Goal: Task Accomplishment & Management: Use online tool/utility

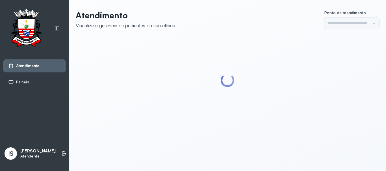
type input "******"
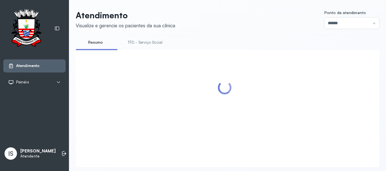
click at [149, 42] on link "TFD - Serviço Social" at bounding box center [145, 42] width 46 height 9
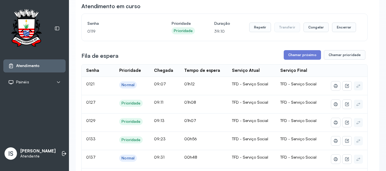
scroll to position [56, 0]
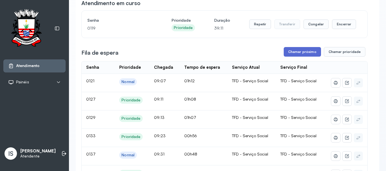
click at [295, 53] on button "Chamar próximo" at bounding box center [301, 52] width 37 height 10
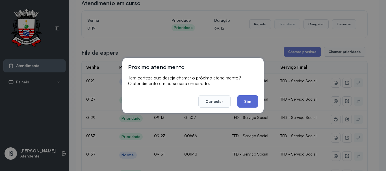
click at [252, 100] on button "Sim" at bounding box center [247, 101] width 21 height 12
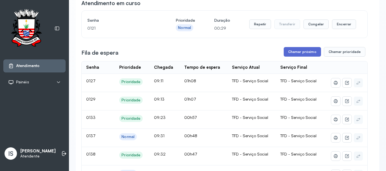
click at [305, 54] on button "Chamar próximo" at bounding box center [301, 52] width 37 height 10
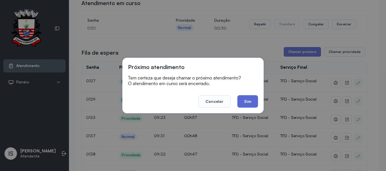
click at [248, 101] on button "Sim" at bounding box center [247, 101] width 21 height 12
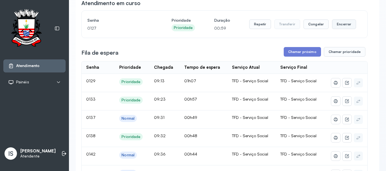
click at [343, 29] on button "Encerrar" at bounding box center [344, 24] width 24 height 10
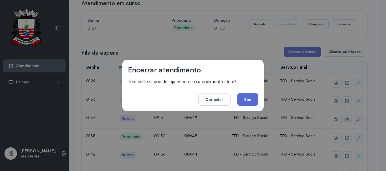
click at [243, 97] on button "Sim" at bounding box center [247, 99] width 21 height 12
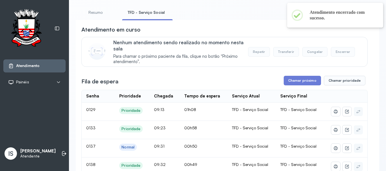
scroll to position [28, 0]
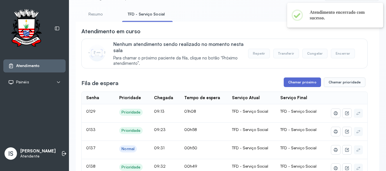
click at [300, 84] on button "Chamar próximo" at bounding box center [301, 83] width 37 height 10
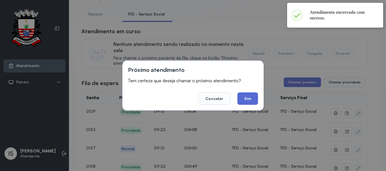
click at [254, 98] on button "Sim" at bounding box center [247, 99] width 21 height 12
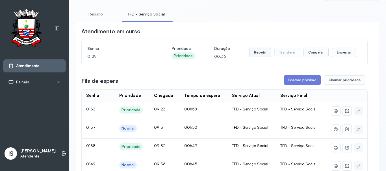
click at [260, 54] on button "Repetir" at bounding box center [260, 53] width 22 height 10
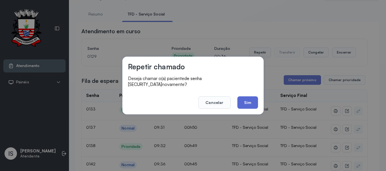
click at [248, 102] on button "Sim" at bounding box center [247, 103] width 21 height 12
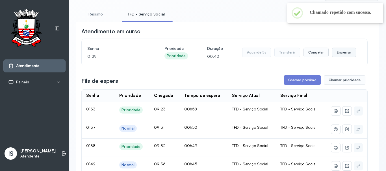
click at [340, 54] on button "Encerrar" at bounding box center [344, 53] width 24 height 10
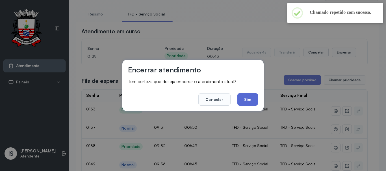
click at [250, 102] on button "Sim" at bounding box center [247, 99] width 21 height 12
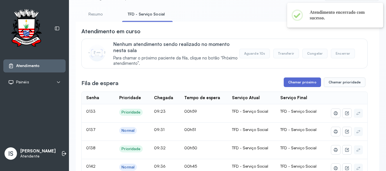
click at [287, 83] on button "Chamar próximo" at bounding box center [301, 83] width 37 height 10
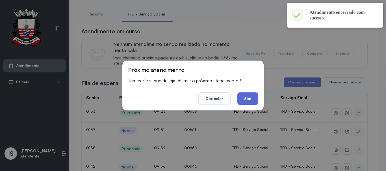
click at [246, 99] on button "Sim" at bounding box center [247, 99] width 21 height 12
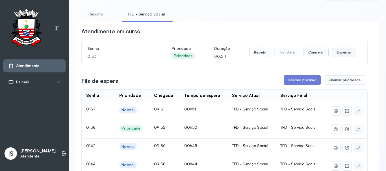
click at [345, 50] on button "Encerrar" at bounding box center [344, 53] width 24 height 10
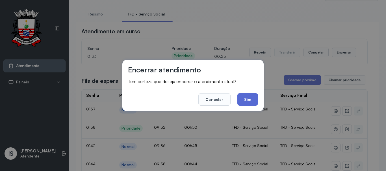
click at [244, 100] on button "Sim" at bounding box center [247, 99] width 21 height 12
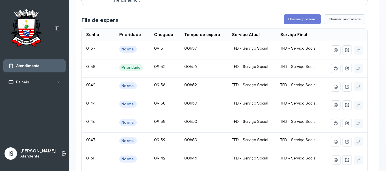
scroll to position [56, 0]
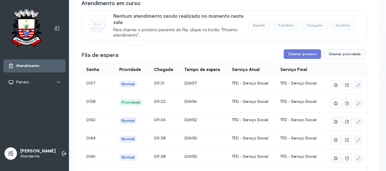
click at [104, 33] on img at bounding box center [96, 24] width 17 height 17
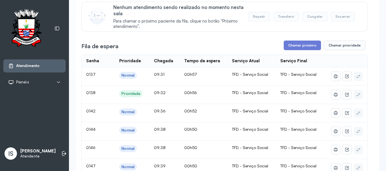
scroll to position [0, 0]
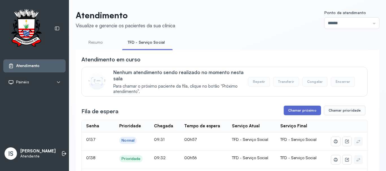
click at [299, 111] on button "Chamar próximo" at bounding box center [301, 111] width 37 height 10
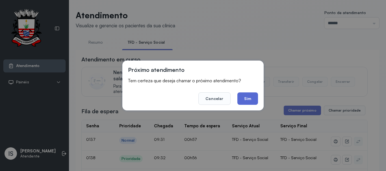
click at [243, 102] on button "Sim" at bounding box center [247, 99] width 21 height 12
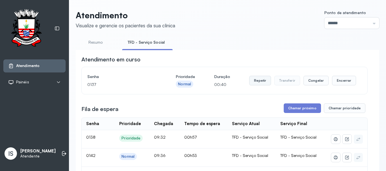
click at [261, 86] on button "Repetir" at bounding box center [260, 81] width 22 height 10
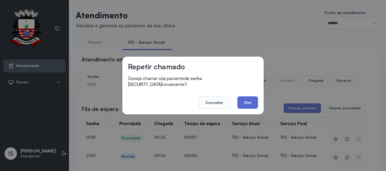
click at [243, 98] on button "Sim" at bounding box center [247, 103] width 21 height 12
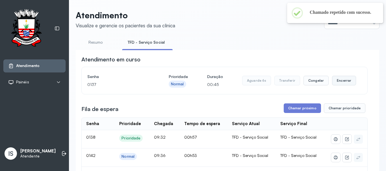
click at [332, 86] on button "Encerrar" at bounding box center [344, 81] width 24 height 10
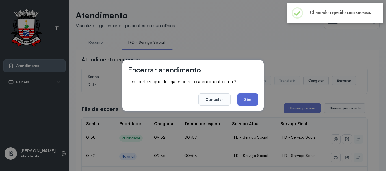
click at [244, 99] on button "Sim" at bounding box center [247, 99] width 21 height 12
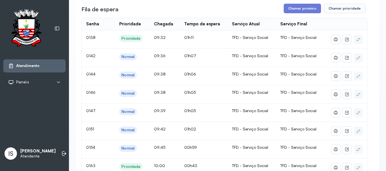
scroll to position [198, 0]
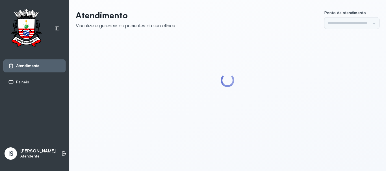
type input "******"
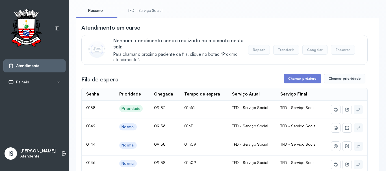
scroll to position [28, 0]
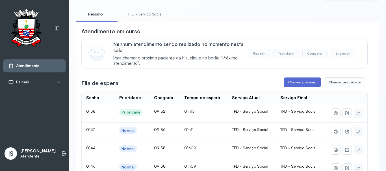
click at [294, 82] on button "Chamar próximo" at bounding box center [301, 83] width 37 height 10
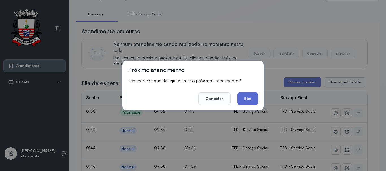
drag, startPoint x: 247, startPoint y: 99, endPoint x: 247, endPoint y: 91, distance: 7.6
click at [247, 98] on button "Sim" at bounding box center [247, 99] width 21 height 12
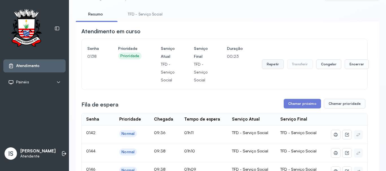
click at [273, 66] on button "Repetir" at bounding box center [273, 65] width 22 height 10
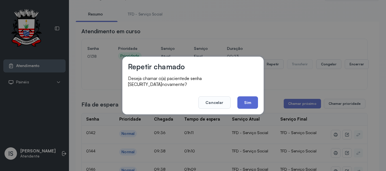
click at [252, 97] on button "Sim" at bounding box center [247, 103] width 21 height 12
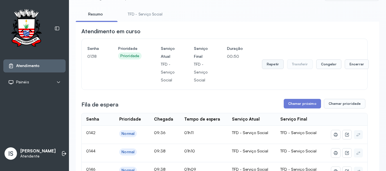
click at [263, 63] on button "Repetir" at bounding box center [273, 65] width 22 height 10
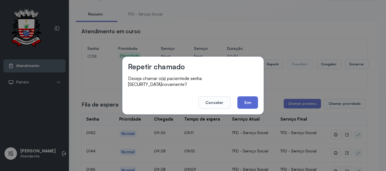
click at [250, 99] on button "Sim" at bounding box center [247, 103] width 21 height 12
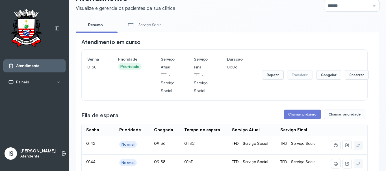
scroll to position [56, 0]
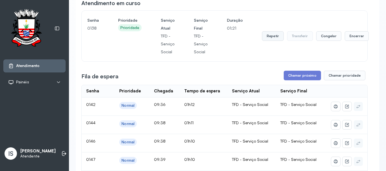
click at [274, 38] on button "Repetir" at bounding box center [273, 36] width 22 height 10
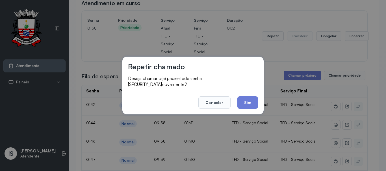
click at [246, 101] on button "Sim" at bounding box center [247, 103] width 21 height 12
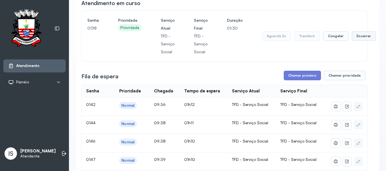
click at [357, 35] on button "Encerrar" at bounding box center [364, 36] width 24 height 10
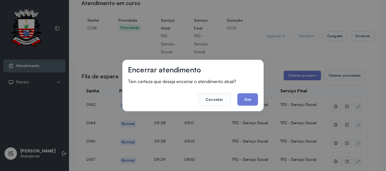
click at [256, 99] on button "Sim" at bounding box center [247, 99] width 21 height 12
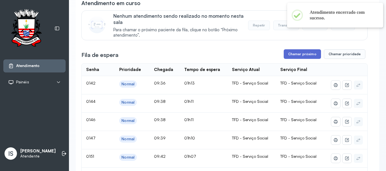
click at [291, 58] on button "Chamar próximo" at bounding box center [301, 54] width 37 height 10
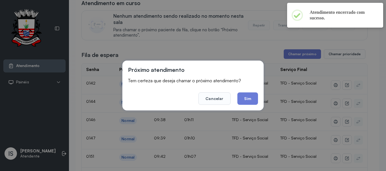
drag, startPoint x: 254, startPoint y: 98, endPoint x: 245, endPoint y: 97, distance: 9.4
click at [254, 98] on button "Sim" at bounding box center [247, 99] width 21 height 12
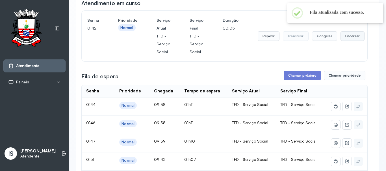
click at [346, 37] on button "Encerrar" at bounding box center [352, 36] width 24 height 10
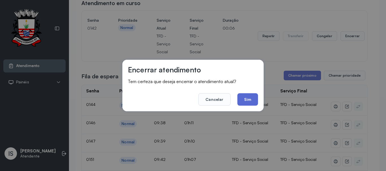
click at [246, 98] on button "Sim" at bounding box center [247, 99] width 21 height 12
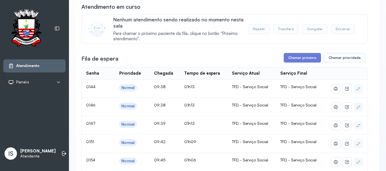
scroll to position [28, 0]
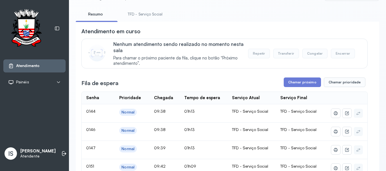
click at [147, 19] on li "TFD - Serviço Social" at bounding box center [146, 16] width 48 height 13
click at [147, 16] on link "TFD - Serviço Social" at bounding box center [145, 14] width 46 height 9
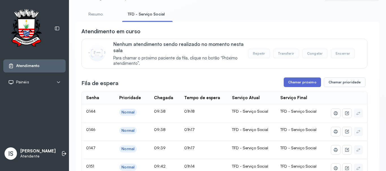
click at [299, 84] on button "Chamar próximo" at bounding box center [301, 83] width 37 height 10
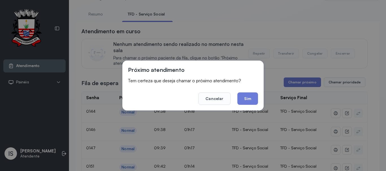
drag, startPoint x: 244, startPoint y: 98, endPoint x: 243, endPoint y: 95, distance: 2.8
click at [243, 96] on button "Sim" at bounding box center [247, 99] width 21 height 12
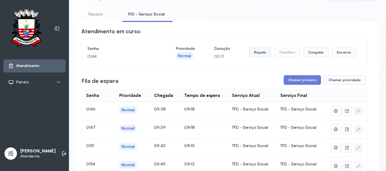
click at [258, 54] on button "Repetir" at bounding box center [260, 53] width 22 height 10
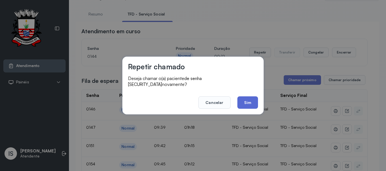
click at [246, 99] on button "Sim" at bounding box center [247, 103] width 21 height 12
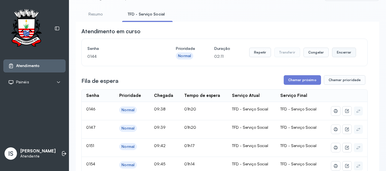
click at [342, 56] on button "Encerrar" at bounding box center [344, 53] width 24 height 10
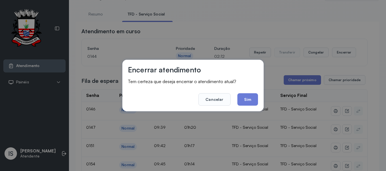
drag, startPoint x: 249, startPoint y: 95, endPoint x: 226, endPoint y: 96, distance: 23.4
click at [243, 96] on button "Sim" at bounding box center [247, 99] width 21 height 12
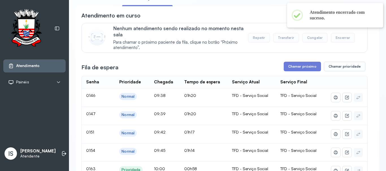
scroll to position [56, 0]
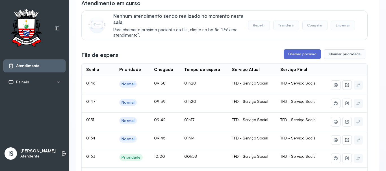
click at [300, 55] on button "Chamar próximo" at bounding box center [301, 54] width 37 height 10
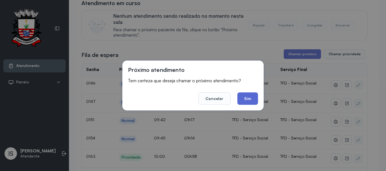
click at [253, 93] on button "Sim" at bounding box center [247, 99] width 21 height 12
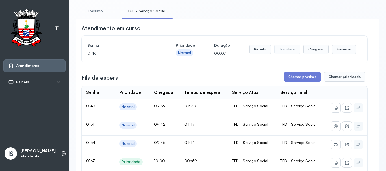
scroll to position [28, 0]
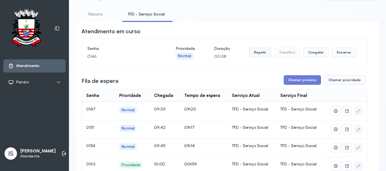
click at [256, 54] on button "Repetir" at bounding box center [260, 53] width 22 height 10
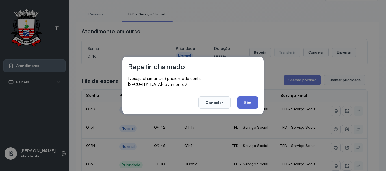
click at [245, 98] on button "Sim" at bounding box center [247, 103] width 21 height 12
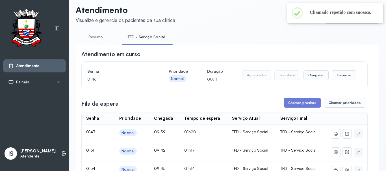
scroll to position [0, 0]
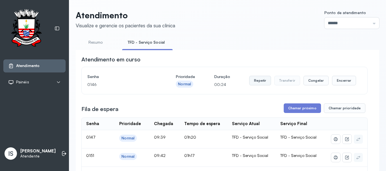
click at [263, 78] on button "Repetir" at bounding box center [260, 81] width 22 height 10
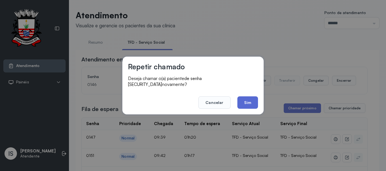
click at [246, 99] on button "Sim" at bounding box center [247, 103] width 21 height 12
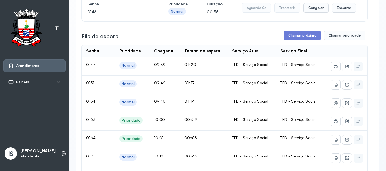
scroll to position [56, 0]
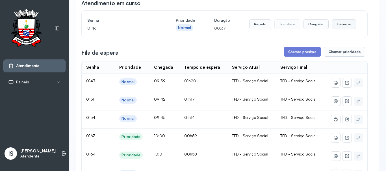
click at [336, 24] on button "Encerrar" at bounding box center [344, 24] width 24 height 10
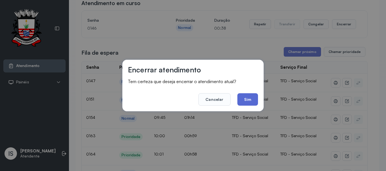
click at [254, 96] on button "Sim" at bounding box center [247, 99] width 21 height 12
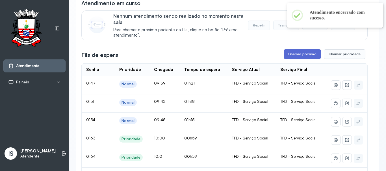
click at [294, 59] on button "Chamar próximo" at bounding box center [301, 54] width 37 height 10
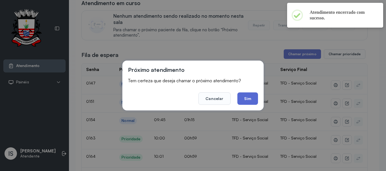
click at [246, 99] on button "Sim" at bounding box center [247, 99] width 21 height 12
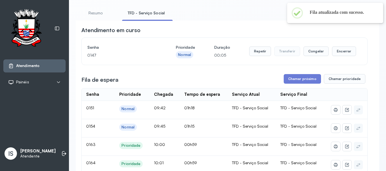
scroll to position [28, 0]
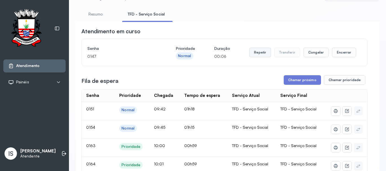
click at [252, 57] on button "Repetir" at bounding box center [260, 53] width 22 height 10
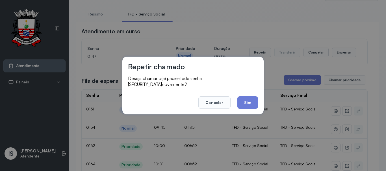
drag, startPoint x: 243, startPoint y: 99, endPoint x: 243, endPoint y: 87, distance: 12.2
click at [243, 97] on button "Sim" at bounding box center [247, 103] width 21 height 12
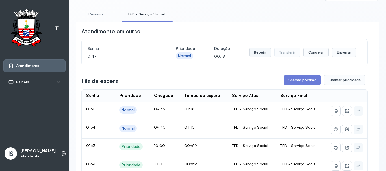
click at [258, 56] on button "Repetir" at bounding box center [260, 53] width 22 height 10
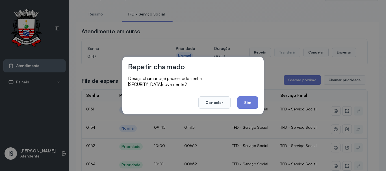
drag, startPoint x: 247, startPoint y: 102, endPoint x: 243, endPoint y: 102, distance: 4.0
click at [246, 102] on button "Sim" at bounding box center [247, 103] width 21 height 12
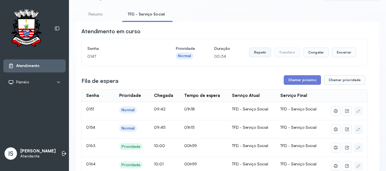
click at [258, 53] on button "Repetir" at bounding box center [260, 53] width 22 height 10
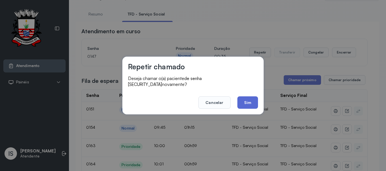
drag, startPoint x: 245, startPoint y: 91, endPoint x: 245, endPoint y: 94, distance: 3.4
click at [245, 94] on footer "Cancelar Sim" at bounding box center [193, 99] width 130 height 20
click at [245, 97] on button "Sim" at bounding box center [247, 103] width 21 height 12
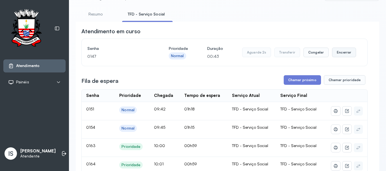
click at [335, 55] on button "Encerrar" at bounding box center [344, 53] width 24 height 10
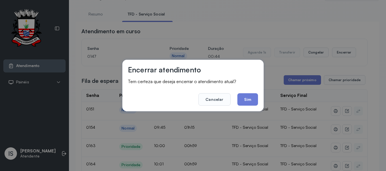
click at [252, 99] on button "Sim" at bounding box center [247, 99] width 21 height 12
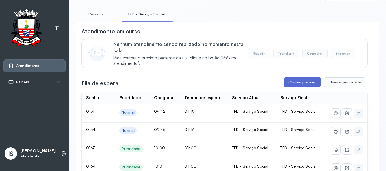
click at [293, 86] on button "Chamar próximo" at bounding box center [301, 83] width 37 height 10
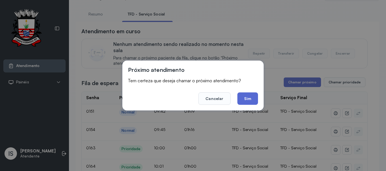
click at [244, 100] on button "Sim" at bounding box center [247, 99] width 21 height 12
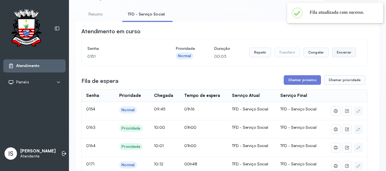
click at [342, 51] on button "Encerrar" at bounding box center [344, 53] width 24 height 10
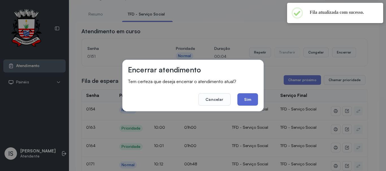
click at [246, 101] on button "Sim" at bounding box center [247, 99] width 21 height 12
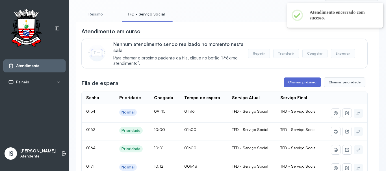
click at [289, 82] on button "Chamar próximo" at bounding box center [301, 83] width 37 height 10
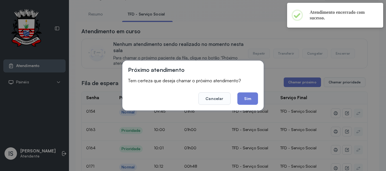
click at [236, 100] on footer "Cancelar Sim" at bounding box center [193, 95] width 130 height 20
click at [239, 101] on button "Sim" at bounding box center [247, 99] width 21 height 12
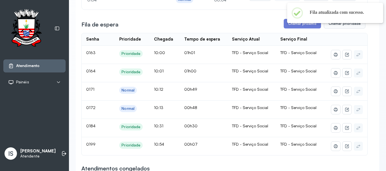
scroll to position [0, 0]
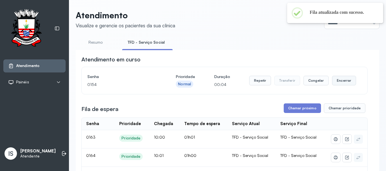
click at [340, 80] on button "Encerrar" at bounding box center [344, 81] width 24 height 10
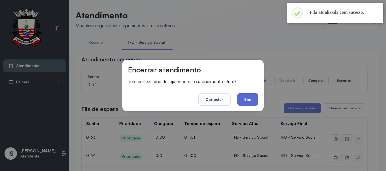
click at [245, 102] on button "Sim" at bounding box center [247, 99] width 21 height 12
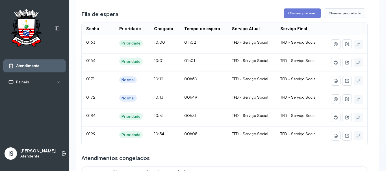
scroll to position [85, 0]
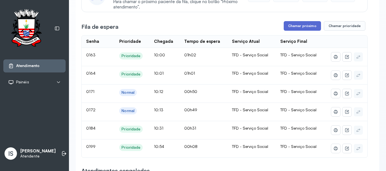
click at [292, 25] on button "Chamar próximo" at bounding box center [301, 26] width 37 height 10
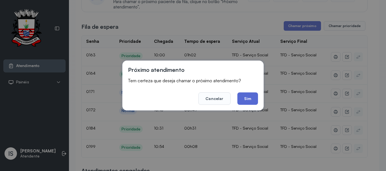
click at [248, 104] on button "Sim" at bounding box center [247, 99] width 21 height 12
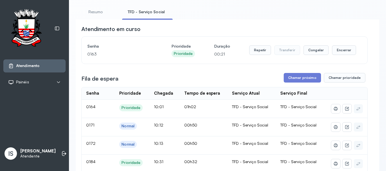
scroll to position [28, 0]
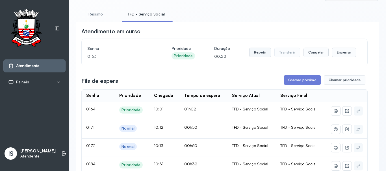
click at [260, 57] on button "Repetir" at bounding box center [260, 53] width 22 height 10
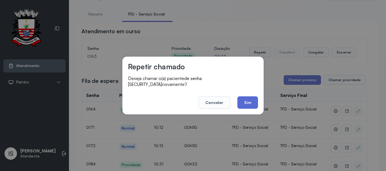
click at [247, 102] on button "Sim" at bounding box center [247, 103] width 21 height 12
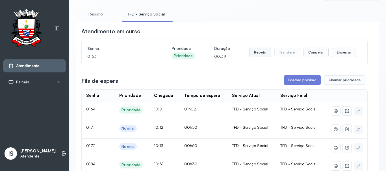
click at [257, 50] on button "Repetir" at bounding box center [260, 53] width 22 height 10
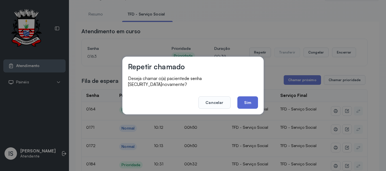
click at [249, 101] on button "Sim" at bounding box center [247, 103] width 21 height 12
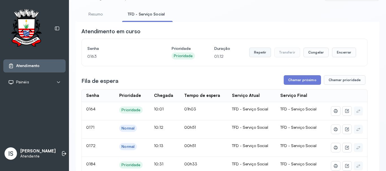
click at [260, 56] on button "Repetir" at bounding box center [260, 53] width 22 height 10
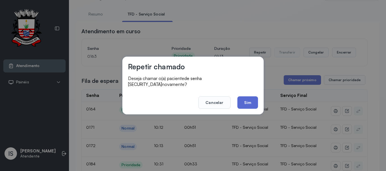
click at [248, 97] on button "Sim" at bounding box center [247, 103] width 21 height 12
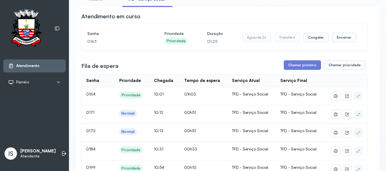
scroll to position [56, 0]
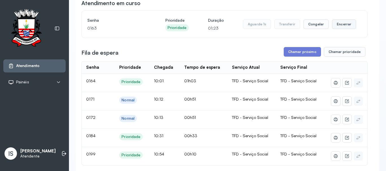
click at [339, 29] on button "Encerrar" at bounding box center [344, 24] width 24 height 10
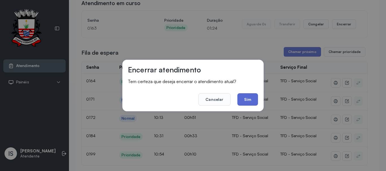
click at [244, 99] on button "Sim" at bounding box center [247, 99] width 21 height 12
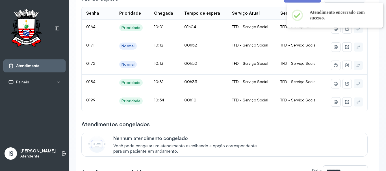
scroll to position [85, 0]
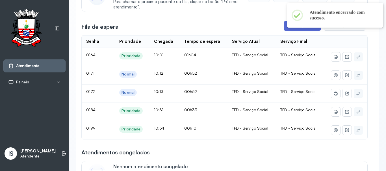
click at [293, 28] on button "Chamar próximo" at bounding box center [301, 26] width 37 height 10
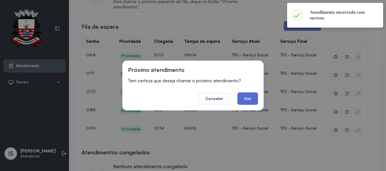
click at [253, 101] on button "Sim" at bounding box center [247, 99] width 21 height 12
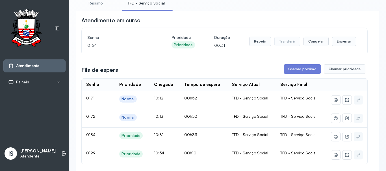
scroll to position [28, 0]
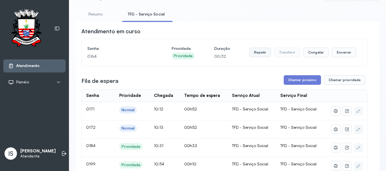
click at [251, 52] on button "Repetir" at bounding box center [260, 53] width 22 height 10
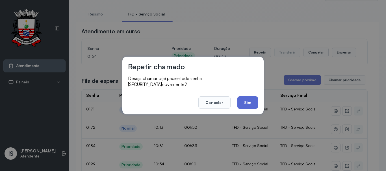
click at [249, 97] on button "Sim" at bounding box center [247, 103] width 21 height 12
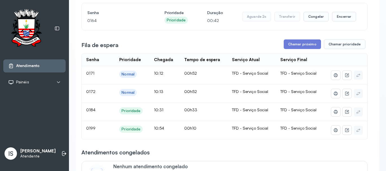
scroll to position [56, 0]
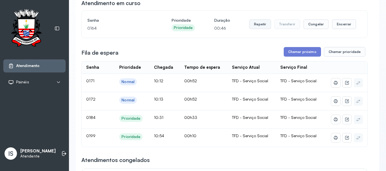
click at [254, 21] on button "Repetir" at bounding box center [260, 24] width 22 height 10
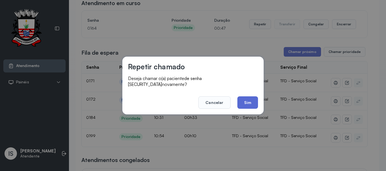
click at [241, 99] on button "Sim" at bounding box center [247, 103] width 21 height 12
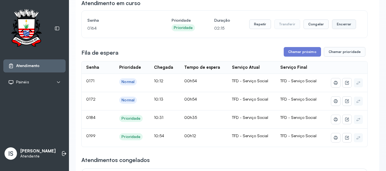
click at [345, 27] on button "Encerrar" at bounding box center [344, 24] width 24 height 10
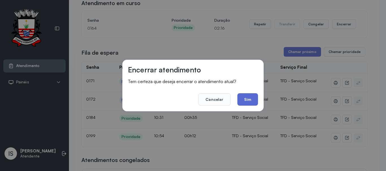
click at [246, 101] on button "Sim" at bounding box center [247, 99] width 21 height 12
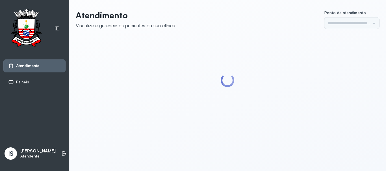
type input "******"
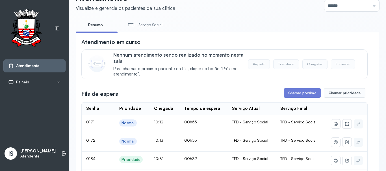
scroll to position [56, 0]
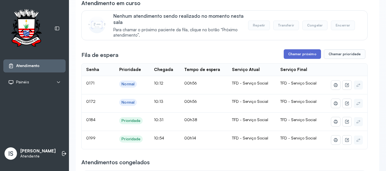
click at [291, 53] on button "Chamar próximo" at bounding box center [301, 54] width 37 height 10
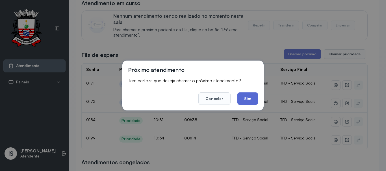
click at [243, 100] on button "Sim" at bounding box center [247, 99] width 21 height 12
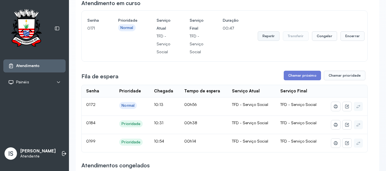
click at [268, 39] on button "Repetir" at bounding box center [268, 36] width 22 height 10
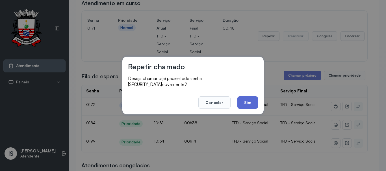
drag, startPoint x: 252, startPoint y: 106, endPoint x: 250, endPoint y: 102, distance: 4.7
click at [251, 106] on div "Repetir chamado Deseja chamar o(a) paciente de senha 0171 novamente? Cancelar S…" at bounding box center [192, 86] width 141 height 58
click at [250, 102] on button "Sim" at bounding box center [247, 103] width 21 height 12
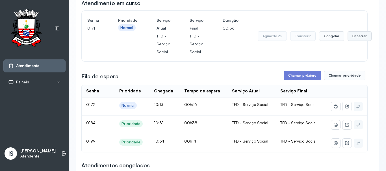
click at [352, 41] on button "Encerrar" at bounding box center [359, 36] width 24 height 10
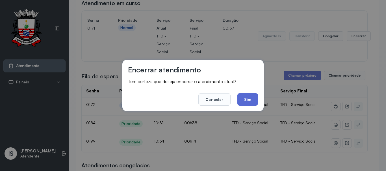
click at [248, 97] on button "Sim" at bounding box center [247, 99] width 21 height 12
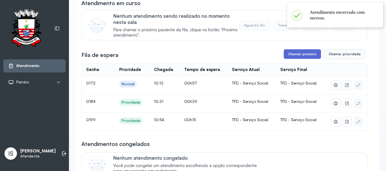
click at [292, 59] on button "Chamar próximo" at bounding box center [301, 54] width 37 height 10
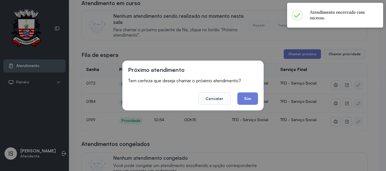
click at [254, 102] on button "Sim" at bounding box center [247, 99] width 21 height 12
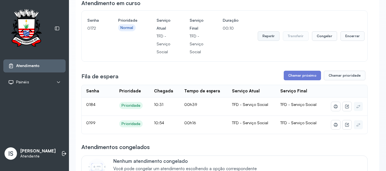
click at [266, 35] on button "Repetir" at bounding box center [268, 36] width 22 height 10
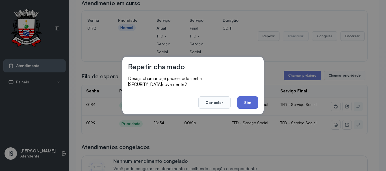
click at [247, 97] on button "Sim" at bounding box center [247, 103] width 21 height 12
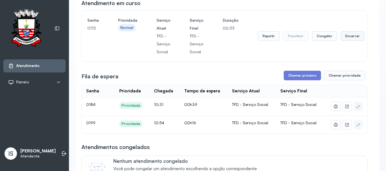
click at [347, 39] on button "Encerrar" at bounding box center [352, 36] width 24 height 10
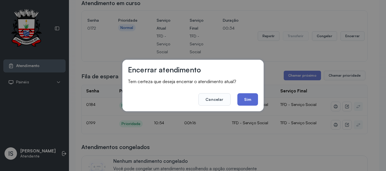
click at [246, 100] on button "Sim" at bounding box center [247, 99] width 21 height 12
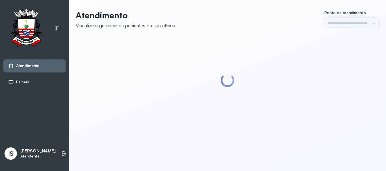
type input "******"
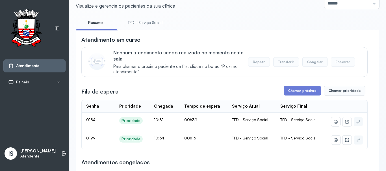
scroll to position [28, 0]
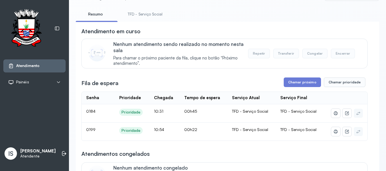
click at [291, 80] on button "Chamar próximo" at bounding box center [301, 83] width 37 height 10
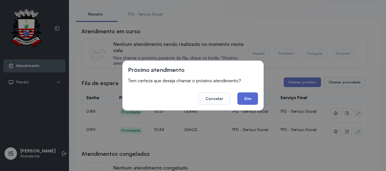
click at [257, 100] on button "Sim" at bounding box center [247, 99] width 21 height 12
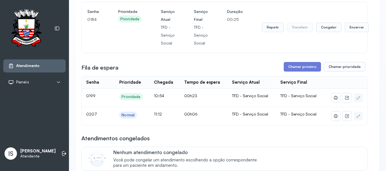
scroll to position [56, 0]
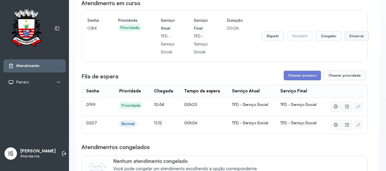
click at [350, 38] on button "Encerrar" at bounding box center [356, 36] width 24 height 10
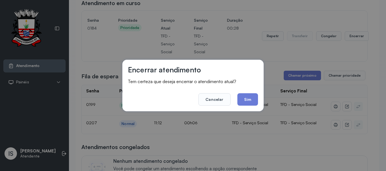
click at [243, 103] on button "Sim" at bounding box center [247, 99] width 21 height 12
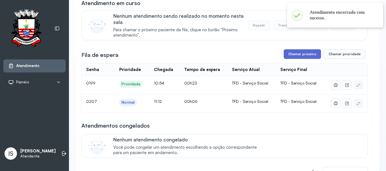
click at [286, 56] on button "Chamar próximo" at bounding box center [301, 54] width 37 height 10
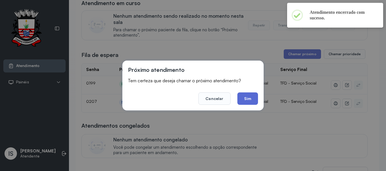
click at [245, 97] on button "Sim" at bounding box center [247, 99] width 21 height 12
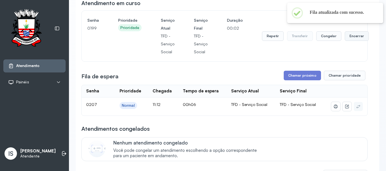
click at [345, 34] on button "Encerrar" at bounding box center [356, 36] width 24 height 10
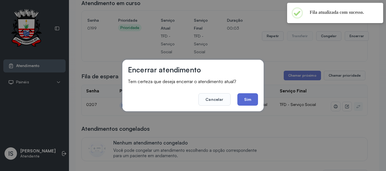
click at [250, 102] on button "Sim" at bounding box center [247, 99] width 21 height 12
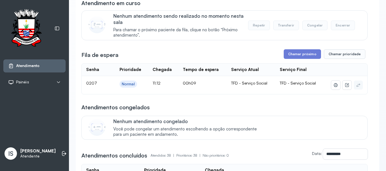
scroll to position [28, 0]
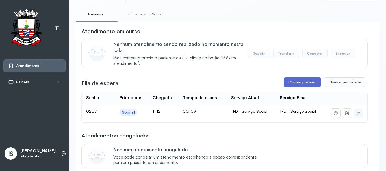
click at [291, 84] on button "Chamar próximo" at bounding box center [301, 83] width 37 height 10
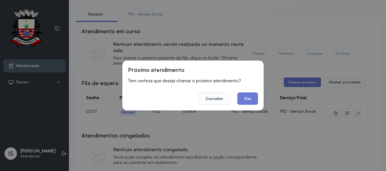
click at [254, 103] on button "Sim" at bounding box center [247, 99] width 21 height 12
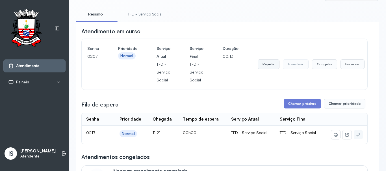
click at [267, 64] on button "Repetir" at bounding box center [268, 65] width 22 height 10
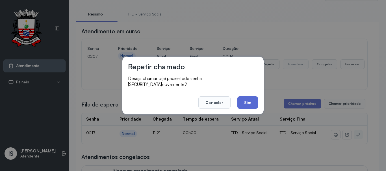
click at [244, 102] on button "Sim" at bounding box center [247, 103] width 21 height 12
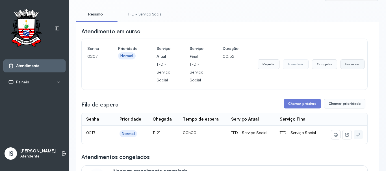
click at [348, 63] on button "Encerrar" at bounding box center [352, 65] width 24 height 10
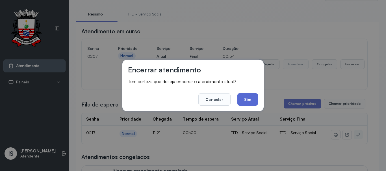
click at [247, 99] on button "Sim" at bounding box center [247, 99] width 21 height 12
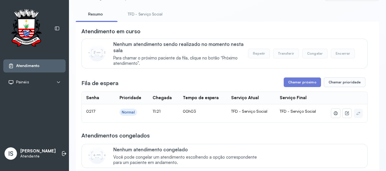
click at [274, 158] on div "Nenhum atendimento congelado Você pode congelar um atendimento escolhendo a opç…" at bounding box center [236, 156] width 247 height 19
click at [301, 86] on button "Chamar próximo" at bounding box center [301, 83] width 37 height 10
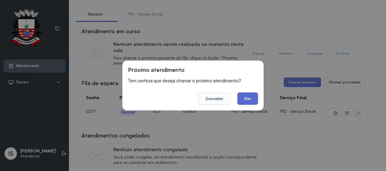
click at [254, 101] on button "Sim" at bounding box center [247, 99] width 21 height 12
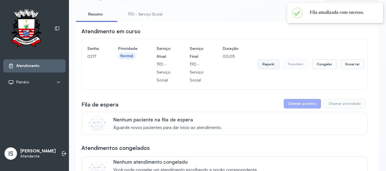
click at [273, 65] on button "Repetir" at bounding box center [268, 65] width 22 height 10
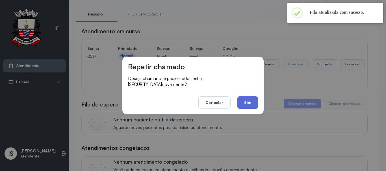
click at [250, 104] on button "Sim" at bounding box center [247, 103] width 21 height 12
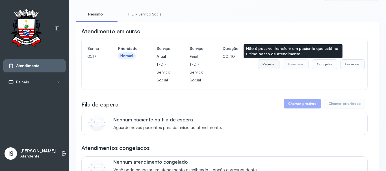
drag, startPoint x: 275, startPoint y: 68, endPoint x: 267, endPoint y: 67, distance: 8.5
click at [267, 67] on button "Repetir" at bounding box center [268, 65] width 22 height 10
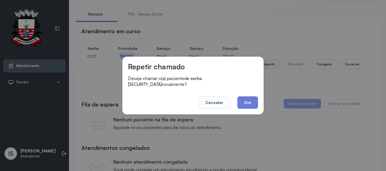
click at [258, 65] on div "Repetir chamado Deseja chamar o(a) paciente de senha 0217 novamente? Cancelar S…" at bounding box center [192, 86] width 141 height 58
click at [256, 101] on button "Sim" at bounding box center [247, 103] width 21 height 12
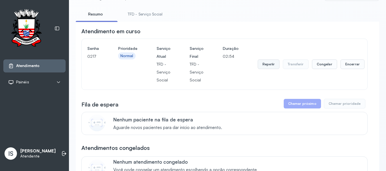
click at [257, 64] on button "Repetir" at bounding box center [268, 65] width 22 height 10
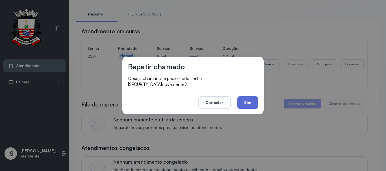
click at [244, 101] on button "Sim" at bounding box center [247, 103] width 21 height 12
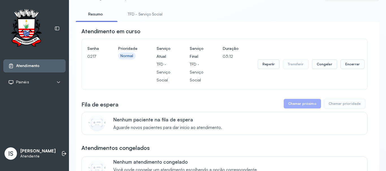
click at [149, 11] on link "TFD - Serviço Social" at bounding box center [145, 14] width 46 height 9
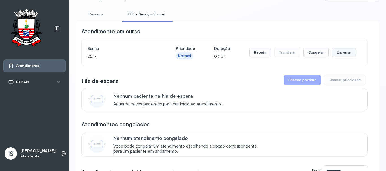
click at [342, 55] on button "Encerrar" at bounding box center [344, 53] width 24 height 10
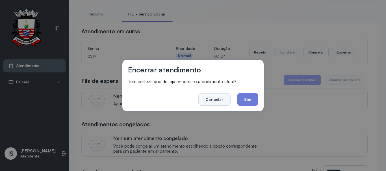
click at [223, 99] on button "Cancelar" at bounding box center [214, 99] width 32 height 12
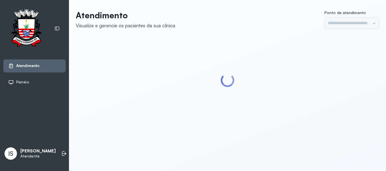
type input "******"
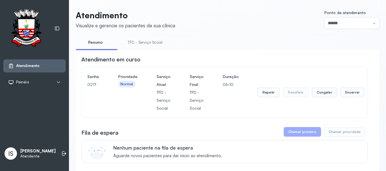
click at [153, 43] on link "TFD - Serviço Social" at bounding box center [145, 42] width 46 height 9
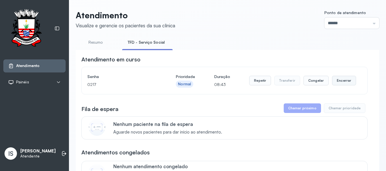
click at [343, 84] on button "Encerrar" at bounding box center [344, 81] width 24 height 10
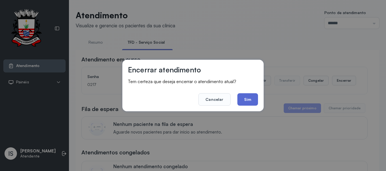
click at [246, 102] on button "Sim" at bounding box center [247, 99] width 21 height 12
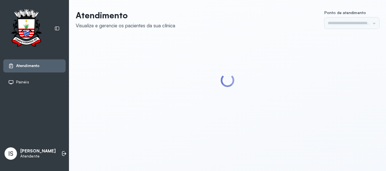
type input "******"
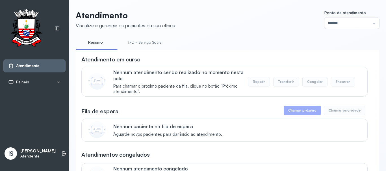
click at [154, 46] on link "TFD - Serviço Social" at bounding box center [145, 42] width 46 height 9
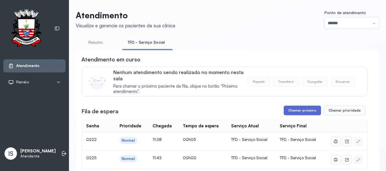
click at [290, 113] on button "Chamar próximo" at bounding box center [301, 111] width 37 height 10
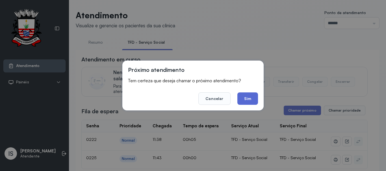
click at [250, 99] on button "Sim" at bounding box center [247, 99] width 21 height 12
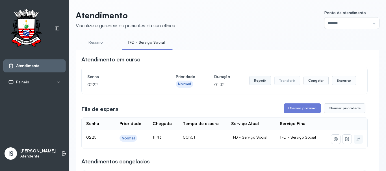
click at [266, 79] on button "Repetir" at bounding box center [260, 81] width 22 height 10
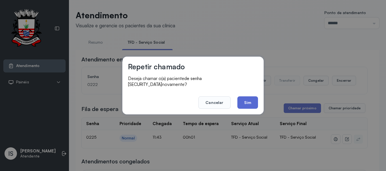
click at [249, 97] on button "Sim" at bounding box center [247, 103] width 21 height 12
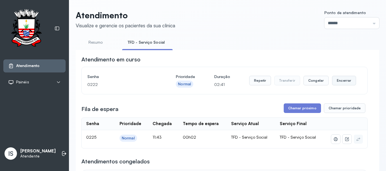
click at [338, 86] on button "Encerrar" at bounding box center [344, 81] width 24 height 10
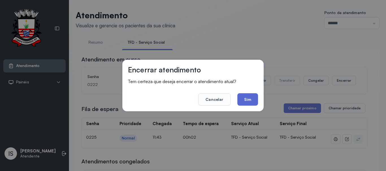
click at [247, 101] on button "Sim" at bounding box center [247, 99] width 21 height 12
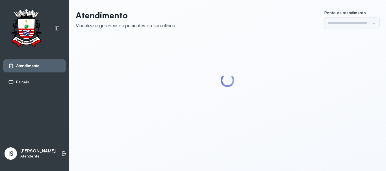
type input "******"
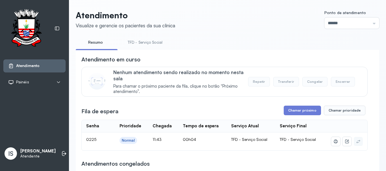
click at [135, 41] on link "TFD - Serviço Social" at bounding box center [145, 42] width 46 height 9
click at [290, 115] on button "Chamar próximo" at bounding box center [301, 111] width 37 height 10
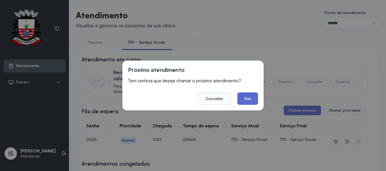
click at [252, 99] on button "Sim" at bounding box center [247, 99] width 21 height 12
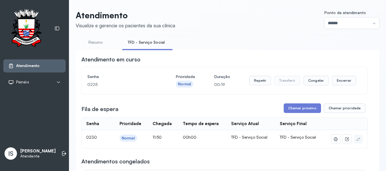
click at [255, 87] on div "Repetir Transferir Congelar Encerrar" at bounding box center [302, 81] width 107 height 16
click at [256, 86] on button "Repetir" at bounding box center [260, 81] width 22 height 10
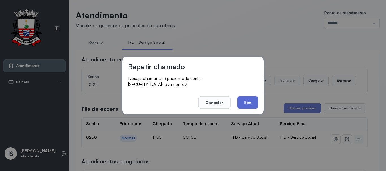
click at [254, 101] on button "Sim" at bounding box center [247, 103] width 21 height 12
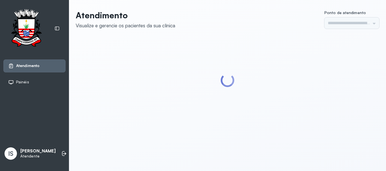
type input "******"
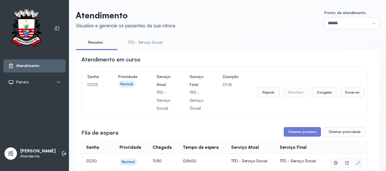
scroll to position [28, 0]
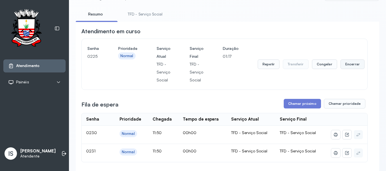
click at [349, 69] on button "Encerrar" at bounding box center [352, 65] width 24 height 10
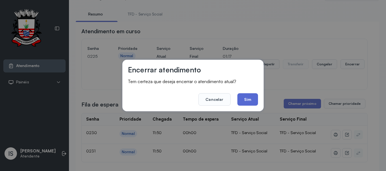
click at [246, 98] on button "Sim" at bounding box center [247, 99] width 21 height 12
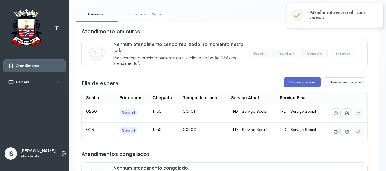
click at [299, 83] on button "Chamar próximo" at bounding box center [301, 83] width 37 height 10
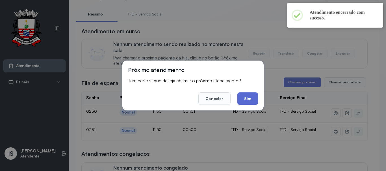
click at [248, 94] on button "Sim" at bounding box center [247, 99] width 21 height 12
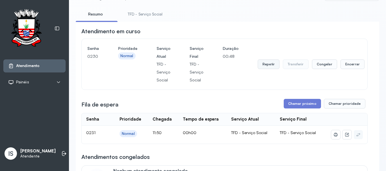
click at [262, 66] on button "Repetir" at bounding box center [268, 65] width 22 height 10
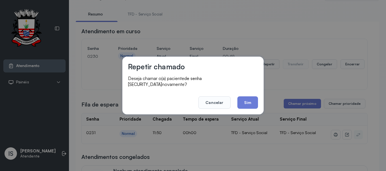
drag, startPoint x: 249, startPoint y: 97, endPoint x: 247, endPoint y: 91, distance: 5.9
click at [248, 93] on footer "Cancelar Sim" at bounding box center [193, 99] width 130 height 20
click at [242, 99] on button "Sim" at bounding box center [247, 103] width 21 height 12
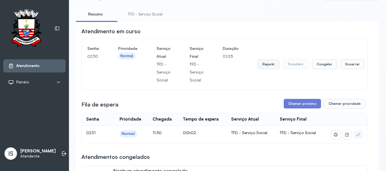
click at [260, 66] on button "Repetir" at bounding box center [268, 65] width 22 height 10
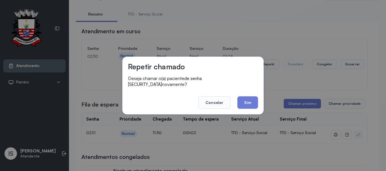
click at [244, 107] on div "Repetir chamado Deseja chamar o(a) paciente de senha 0230 novamente? Cancelar S…" at bounding box center [192, 86] width 141 height 58
click at [248, 102] on button "Sim" at bounding box center [247, 103] width 21 height 12
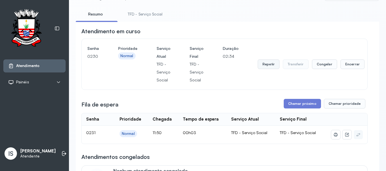
click at [267, 69] on button "Repetir" at bounding box center [268, 65] width 22 height 10
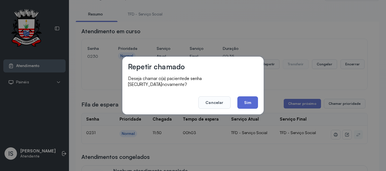
drag, startPoint x: 252, startPoint y: 98, endPoint x: 253, endPoint y: 92, distance: 6.2
click at [252, 97] on button "Sim" at bounding box center [247, 103] width 21 height 12
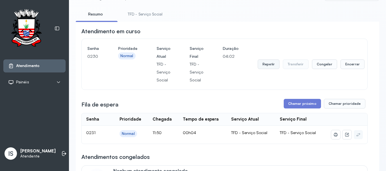
click at [267, 66] on button "Repetir" at bounding box center [268, 65] width 22 height 10
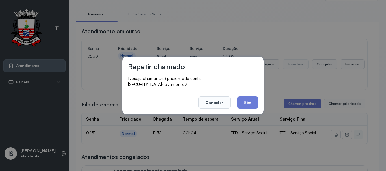
drag, startPoint x: 250, startPoint y: 99, endPoint x: 235, endPoint y: 102, distance: 15.0
click at [250, 99] on button "Sim" at bounding box center [247, 103] width 21 height 12
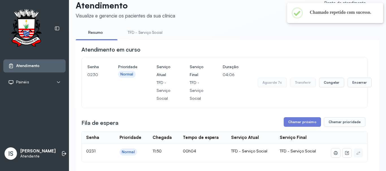
scroll to position [0, 0]
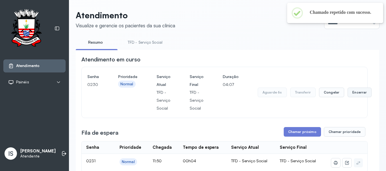
click at [360, 93] on button "Encerrar" at bounding box center [359, 93] width 24 height 10
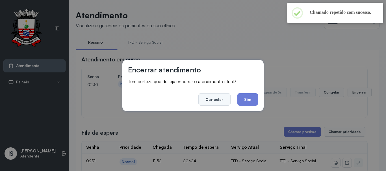
click at [221, 101] on button "Cancelar" at bounding box center [214, 99] width 32 height 12
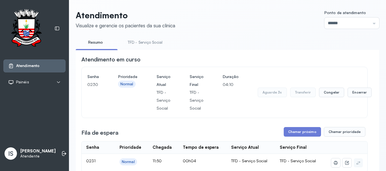
scroll to position [28, 0]
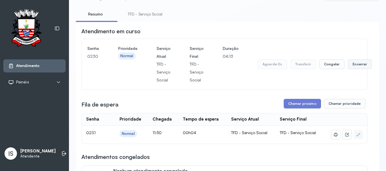
click at [360, 64] on button "Encerrar" at bounding box center [360, 65] width 24 height 10
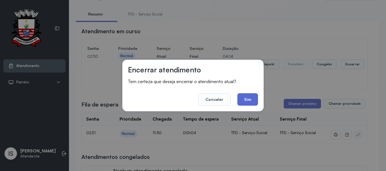
click at [255, 97] on button "Sim" at bounding box center [247, 99] width 21 height 12
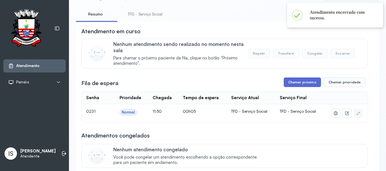
click at [293, 82] on button "Chamar próximo" at bounding box center [301, 83] width 37 height 10
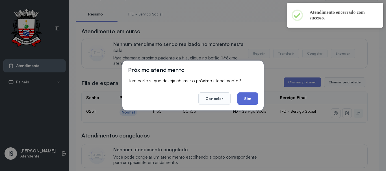
click at [253, 101] on button "Sim" at bounding box center [247, 99] width 21 height 12
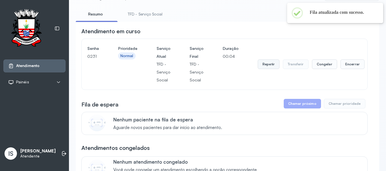
click at [265, 66] on button "Repetir" at bounding box center [268, 65] width 22 height 10
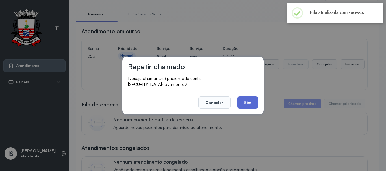
click at [250, 97] on button "Sim" at bounding box center [247, 103] width 21 height 12
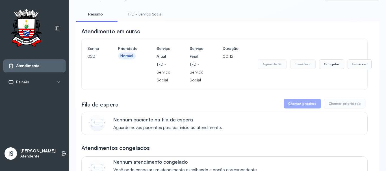
click at [152, 11] on link "TFD - Serviço Social" at bounding box center [145, 14] width 46 height 9
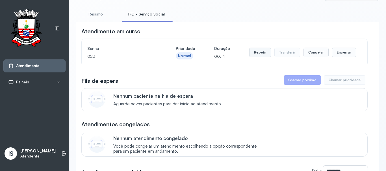
click at [257, 54] on button "Repetir" at bounding box center [260, 53] width 22 height 10
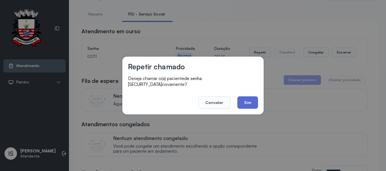
click at [242, 97] on button "Sim" at bounding box center [247, 103] width 21 height 12
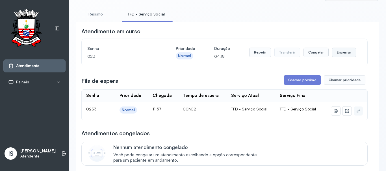
drag, startPoint x: 344, startPoint y: 53, endPoint x: 342, endPoint y: 54, distance: 2.9
click at [342, 54] on button "Encerrar" at bounding box center [344, 53] width 24 height 10
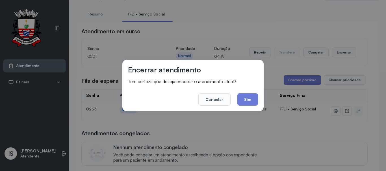
click at [245, 96] on button "Sim" at bounding box center [247, 99] width 21 height 12
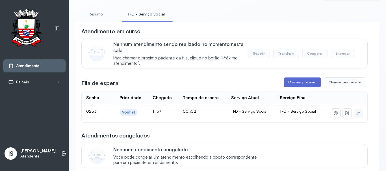
click at [299, 86] on button "Chamar próximo" at bounding box center [301, 83] width 37 height 10
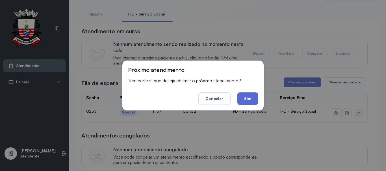
click at [248, 101] on button "Sim" at bounding box center [247, 99] width 21 height 12
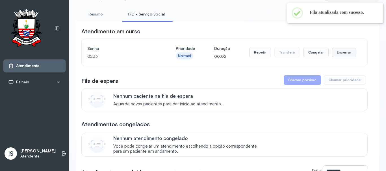
click at [342, 54] on button "Encerrar" at bounding box center [344, 53] width 24 height 10
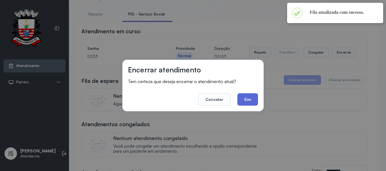
drag, startPoint x: 252, startPoint y: 100, endPoint x: 200, endPoint y: 106, distance: 52.0
click at [252, 100] on button "Sim" at bounding box center [247, 99] width 21 height 12
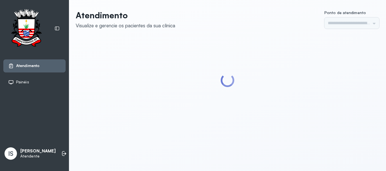
type input "******"
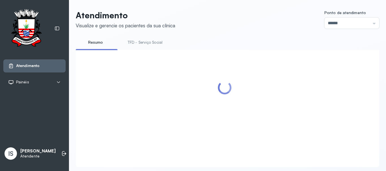
click at [146, 40] on link "TFD - Serviço Social" at bounding box center [145, 42] width 46 height 9
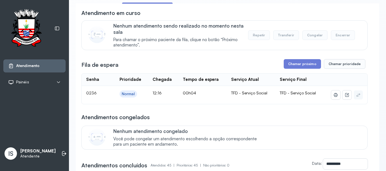
scroll to position [56, 0]
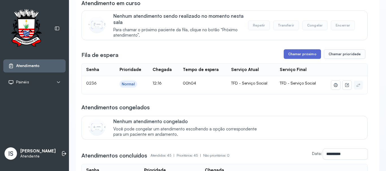
click at [309, 54] on button "Chamar próximo" at bounding box center [301, 54] width 37 height 10
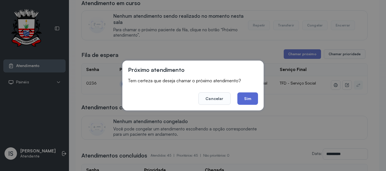
click at [246, 95] on button "Sim" at bounding box center [247, 99] width 21 height 12
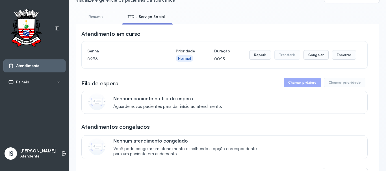
scroll to position [0, 0]
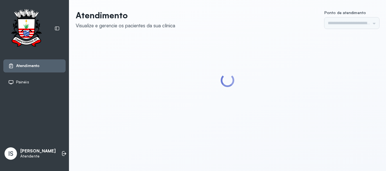
type input "******"
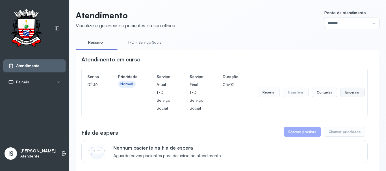
click at [353, 97] on button "Encerrar" at bounding box center [352, 93] width 24 height 10
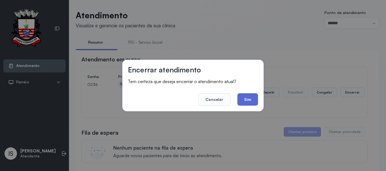
click at [239, 99] on button "Sim" at bounding box center [247, 99] width 21 height 12
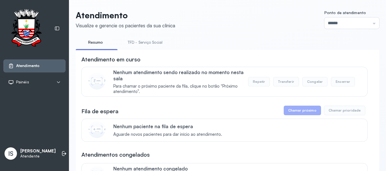
click at [155, 43] on link "TFD - Serviço Social" at bounding box center [145, 42] width 46 height 9
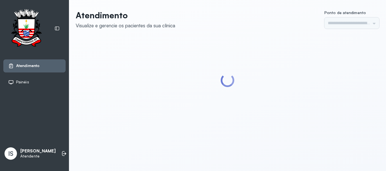
type input "******"
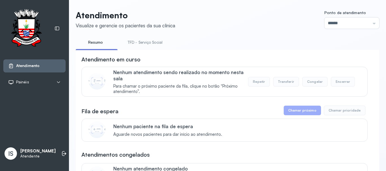
click at [152, 46] on link "TFD - Serviço Social" at bounding box center [145, 42] width 46 height 9
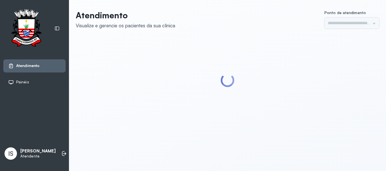
type input "******"
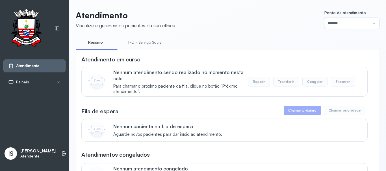
click at [156, 46] on link "TFD - Serviço Social" at bounding box center [145, 42] width 46 height 9
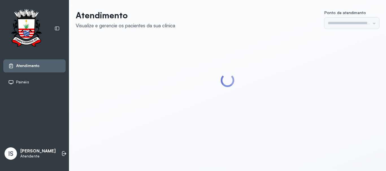
type input "******"
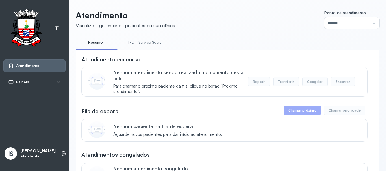
click at [138, 40] on link "TFD - Serviço Social" at bounding box center [145, 42] width 46 height 9
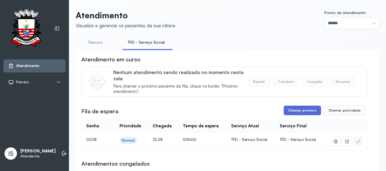
click at [305, 112] on button "Chamar próximo" at bounding box center [301, 111] width 37 height 10
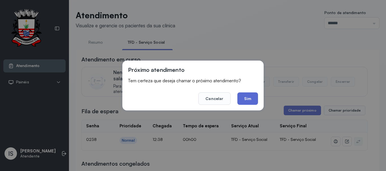
click at [256, 104] on button "Sim" at bounding box center [247, 99] width 21 height 12
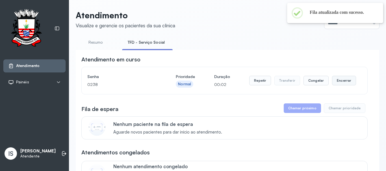
click at [334, 79] on button "Encerrar" at bounding box center [344, 81] width 24 height 10
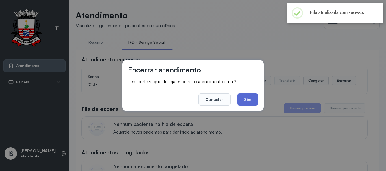
click at [250, 101] on button "Sim" at bounding box center [247, 99] width 21 height 12
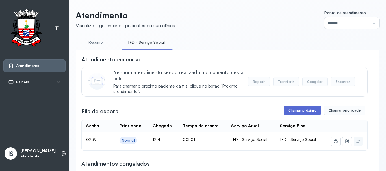
click at [299, 112] on button "Chamar próximo" at bounding box center [301, 111] width 37 height 10
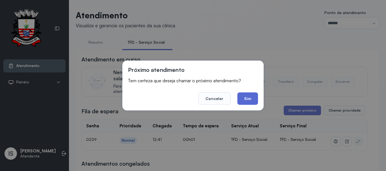
click at [248, 97] on button "Sim" at bounding box center [247, 99] width 21 height 12
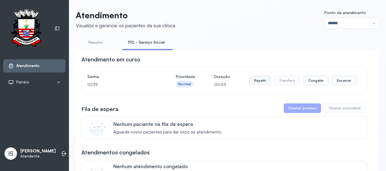
click at [252, 78] on button "Repetir" at bounding box center [260, 81] width 22 height 10
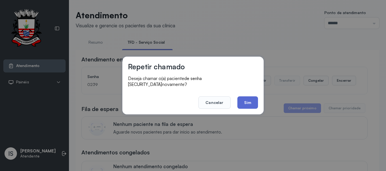
click at [244, 99] on button "Sim" at bounding box center [247, 103] width 21 height 12
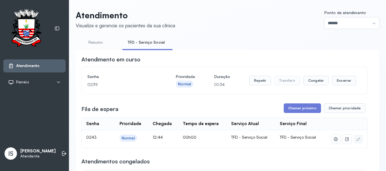
click at [354, 88] on div "Senha 0239 Prioridade Normal Duração 01:34 Repetir Transferir Congelar Encerrar" at bounding box center [224, 81] width 274 height 16
click at [340, 78] on button "Encerrar" at bounding box center [344, 81] width 24 height 10
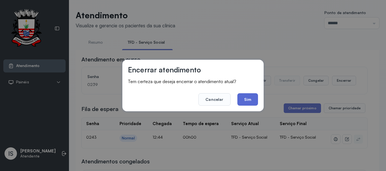
click at [240, 101] on button "Sim" at bounding box center [247, 99] width 21 height 12
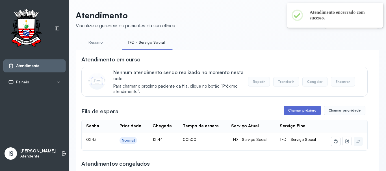
click at [290, 108] on button "Chamar próximo" at bounding box center [301, 111] width 37 height 10
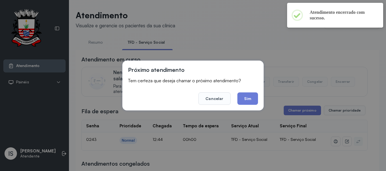
click at [251, 91] on footer "Cancelar Sim" at bounding box center [193, 95] width 130 height 20
click at [250, 101] on button "Sim" at bounding box center [247, 99] width 21 height 12
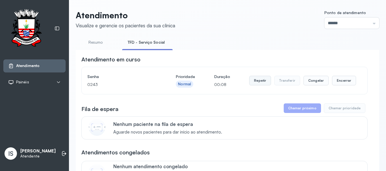
click at [250, 77] on button "Repetir" at bounding box center [260, 81] width 22 height 10
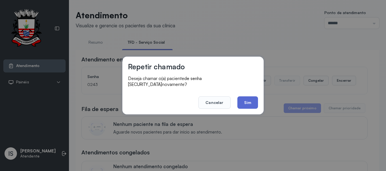
click at [248, 98] on button "Sim" at bounding box center [247, 103] width 21 height 12
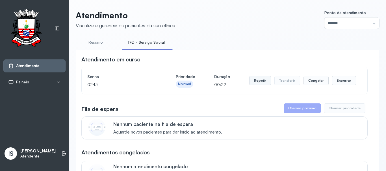
click at [256, 81] on button "Repetir" at bounding box center [260, 81] width 22 height 10
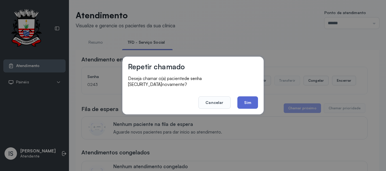
click at [250, 97] on button "Sim" at bounding box center [247, 103] width 21 height 12
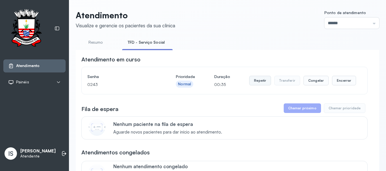
click at [257, 85] on button "Repetir" at bounding box center [260, 81] width 22 height 10
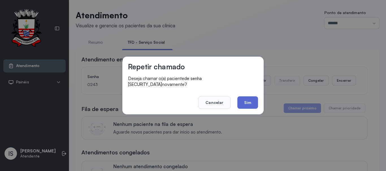
click at [248, 102] on button "Sim" at bounding box center [247, 103] width 21 height 12
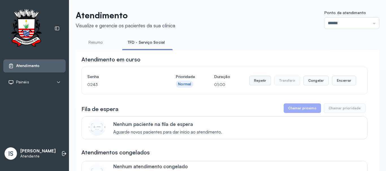
click at [261, 82] on button "Repetir" at bounding box center [260, 81] width 22 height 10
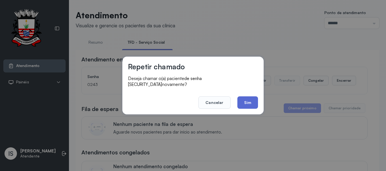
click at [245, 98] on button "Sim" at bounding box center [247, 103] width 21 height 12
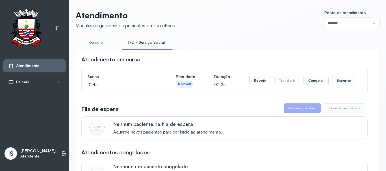
click at [255, 84] on button "Repetir" at bounding box center [260, 81] width 22 height 10
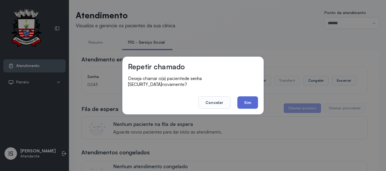
click at [249, 101] on button "Sim" at bounding box center [247, 103] width 21 height 12
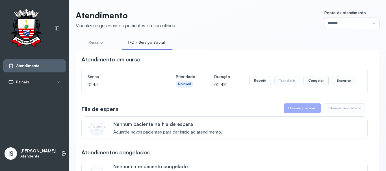
click at [261, 86] on button "Repetir" at bounding box center [260, 81] width 22 height 10
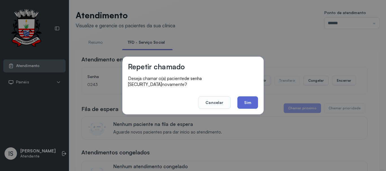
click at [253, 97] on button "Sim" at bounding box center [247, 103] width 21 height 12
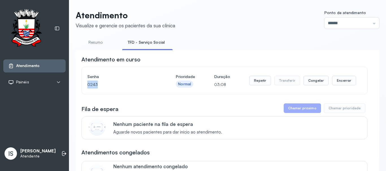
drag, startPoint x: 103, startPoint y: 94, endPoint x: 82, endPoint y: 85, distance: 23.8
click at [84, 85] on div "Senha 0243 Prioridade Normal Duração 03:08 Repetir Transferir Congelar Encerrar" at bounding box center [224, 80] width 285 height 27
click at [106, 88] on p "0243" at bounding box center [121, 85] width 69 height 8
click at [261, 85] on button "Repetir" at bounding box center [260, 81] width 22 height 10
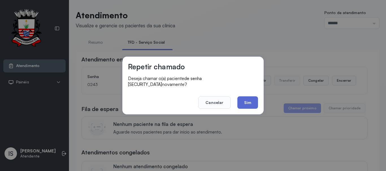
click at [254, 101] on button "Sim" at bounding box center [247, 103] width 21 height 12
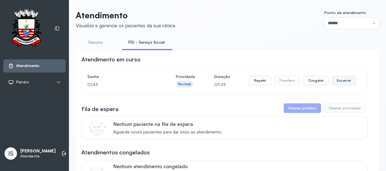
click at [350, 81] on button "Encerrar" at bounding box center [344, 81] width 24 height 10
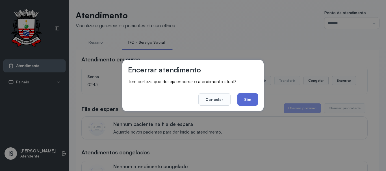
click at [239, 104] on button "Sim" at bounding box center [247, 99] width 21 height 12
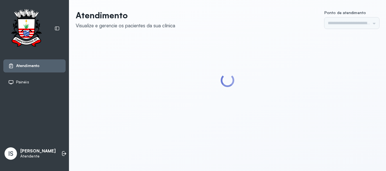
type input "******"
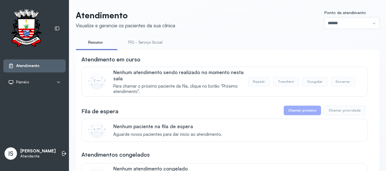
click at [147, 46] on link "TFD - Serviço Social" at bounding box center [145, 42] width 46 height 9
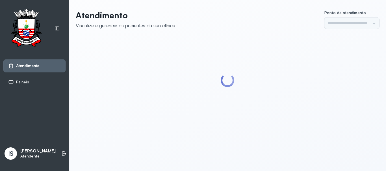
type input "******"
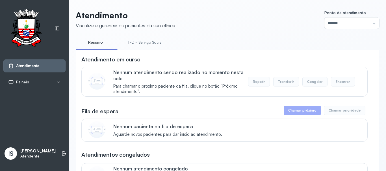
click at [141, 42] on link "TFD - Serviço Social" at bounding box center [145, 42] width 46 height 9
click at [91, 46] on link "Resumo" at bounding box center [96, 42] width 40 height 9
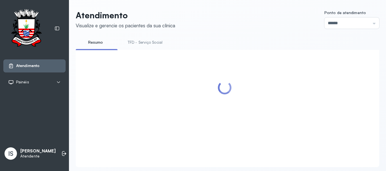
click at [133, 42] on link "TFD - Serviço Social" at bounding box center [145, 42] width 46 height 9
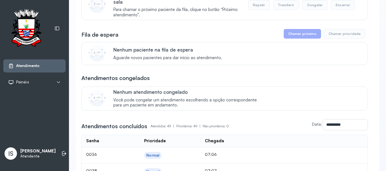
scroll to position [85, 0]
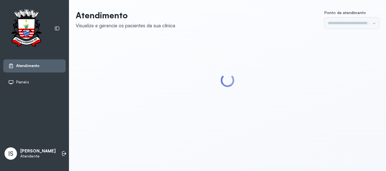
type input "******"
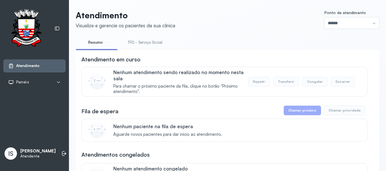
click at [150, 44] on link "TFD - Serviço Social" at bounding box center [145, 42] width 46 height 9
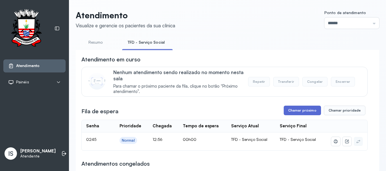
click at [295, 110] on button "Chamar próximo" at bounding box center [301, 111] width 37 height 10
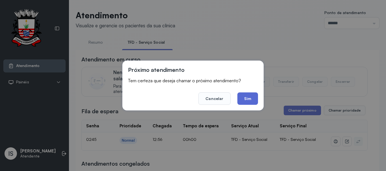
click at [256, 99] on button "Sim" at bounding box center [247, 99] width 21 height 12
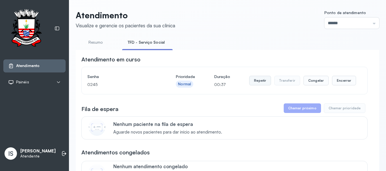
click at [258, 82] on button "Repetir" at bounding box center [260, 81] width 22 height 10
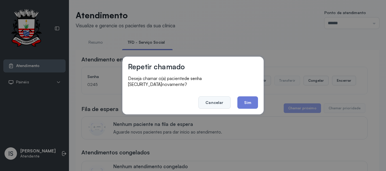
click at [219, 100] on button "Cancelar" at bounding box center [214, 103] width 32 height 12
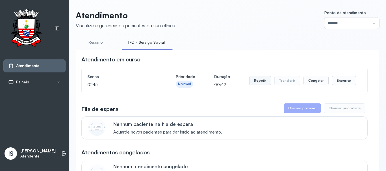
click at [255, 86] on button "Repetir" at bounding box center [260, 81] width 22 height 10
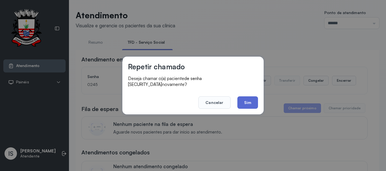
click at [253, 102] on button "Sim" at bounding box center [247, 103] width 21 height 12
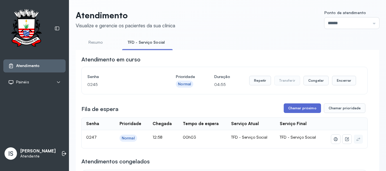
click at [295, 112] on button "Chamar próximo" at bounding box center [301, 109] width 37 height 10
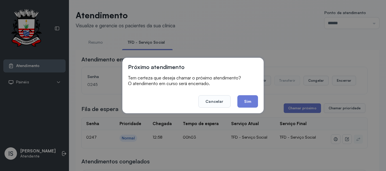
drag, startPoint x: 206, startPoint y: 101, endPoint x: 312, endPoint y: 95, distance: 106.9
click at [206, 100] on button "Cancelar" at bounding box center [214, 101] width 32 height 12
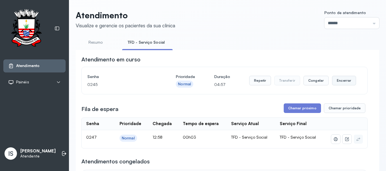
click at [336, 82] on button "Encerrar" at bounding box center [344, 81] width 24 height 10
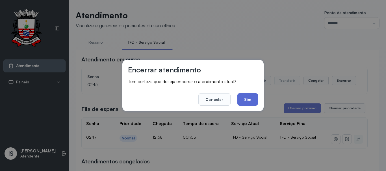
click at [246, 97] on button "Sim" at bounding box center [247, 99] width 21 height 12
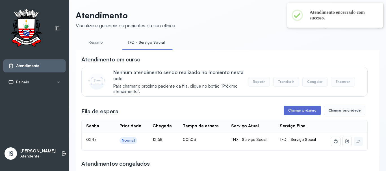
click at [297, 108] on button "Chamar próximo" at bounding box center [301, 111] width 37 height 10
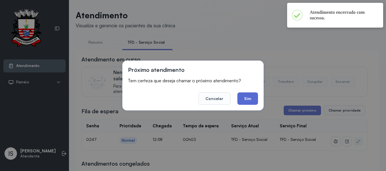
click at [254, 100] on button "Sim" at bounding box center [247, 99] width 21 height 12
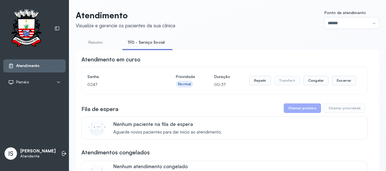
click at [258, 87] on div "Repetir Transferir Congelar Encerrar" at bounding box center [302, 81] width 107 height 16
click at [259, 82] on button "Repetir" at bounding box center [260, 81] width 22 height 10
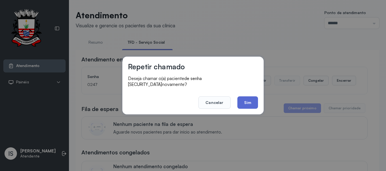
click at [243, 104] on button "Sim" at bounding box center [247, 103] width 21 height 12
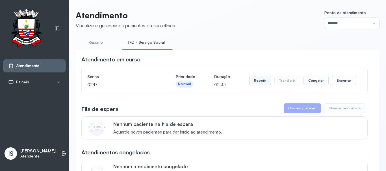
click at [261, 83] on button "Repetir" at bounding box center [260, 81] width 22 height 10
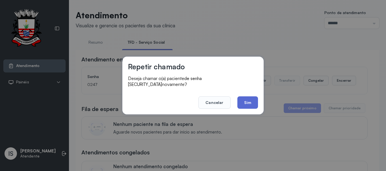
click at [244, 100] on button "Sim" at bounding box center [247, 103] width 21 height 12
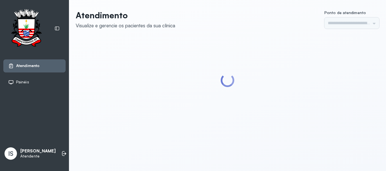
type input "******"
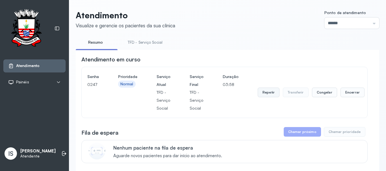
click at [258, 96] on button "Repetir" at bounding box center [268, 93] width 22 height 10
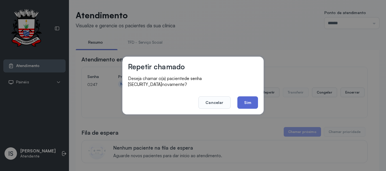
click at [250, 100] on button "Sim" at bounding box center [247, 103] width 21 height 12
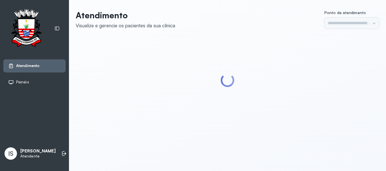
type input "******"
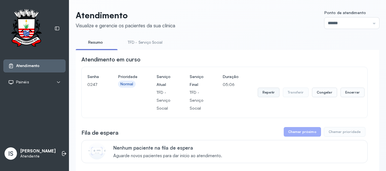
click at [260, 94] on button "Repetir" at bounding box center [268, 93] width 22 height 10
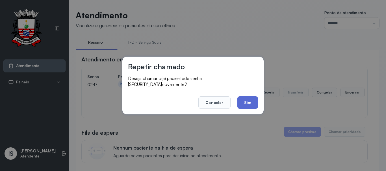
click at [250, 103] on button "Sim" at bounding box center [247, 103] width 21 height 12
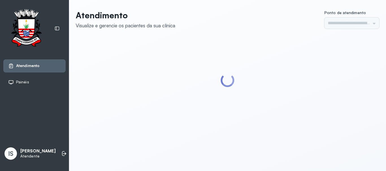
type input "******"
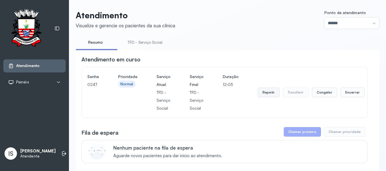
click at [271, 94] on button "Repetir" at bounding box center [268, 93] width 22 height 10
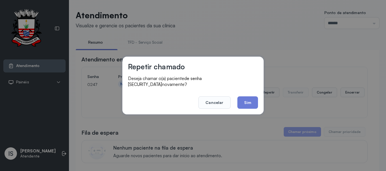
click at [249, 92] on footer "Cancelar Sim" at bounding box center [193, 99] width 130 height 20
click at [249, 98] on button "Sim" at bounding box center [247, 103] width 21 height 12
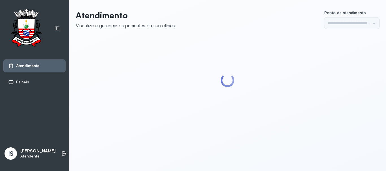
type input "******"
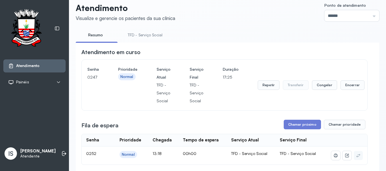
scroll to position [28, 0]
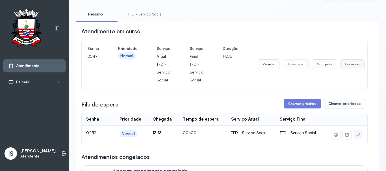
click at [340, 66] on button "Encerrar" at bounding box center [352, 65] width 24 height 10
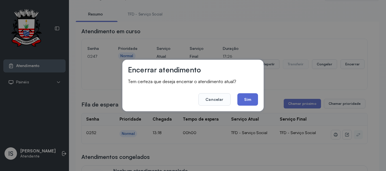
click at [250, 103] on button "Sim" at bounding box center [247, 99] width 21 height 12
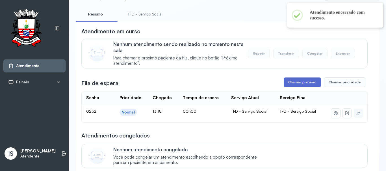
click at [300, 80] on button "Chamar próximo" at bounding box center [301, 83] width 37 height 10
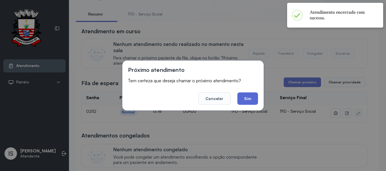
click at [249, 100] on button "Sim" at bounding box center [247, 99] width 21 height 12
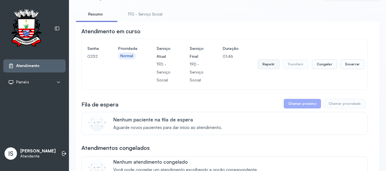
click at [259, 69] on button "Repetir" at bounding box center [268, 65] width 22 height 10
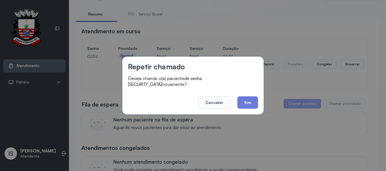
drag, startPoint x: 249, startPoint y: 103, endPoint x: 249, endPoint y: 83, distance: 20.0
click at [248, 97] on button "Sim" at bounding box center [247, 103] width 21 height 12
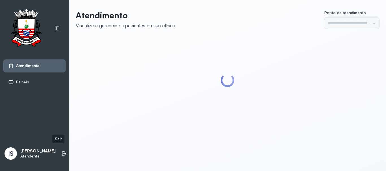
type input "******"
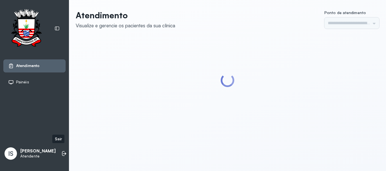
type input "******"
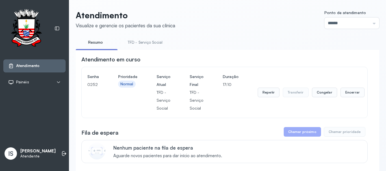
click at [147, 39] on link "TFD - Serviço Social" at bounding box center [145, 42] width 46 height 9
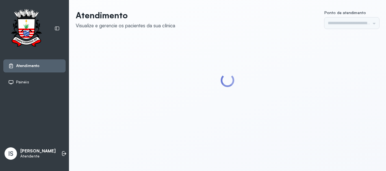
type input "******"
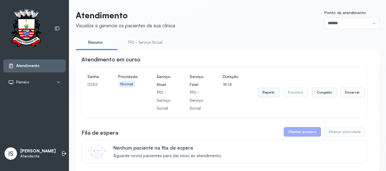
click at [265, 97] on button "Repetir" at bounding box center [268, 93] width 22 height 10
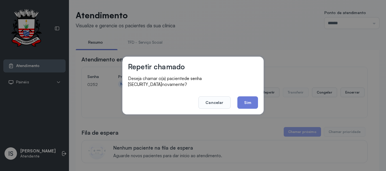
drag, startPoint x: 254, startPoint y: 100, endPoint x: 254, endPoint y: 88, distance: 11.9
click at [254, 92] on footer "Cancelar Sim" at bounding box center [193, 99] width 130 height 20
click at [223, 99] on button "Cancelar" at bounding box center [214, 103] width 32 height 12
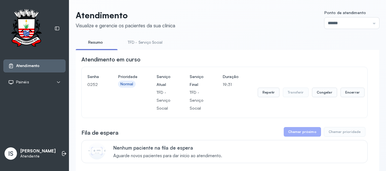
click at [199, 112] on p "TFD - Serviço Social" at bounding box center [196, 101] width 14 height 24
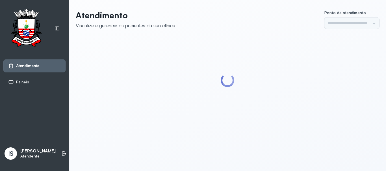
type input "******"
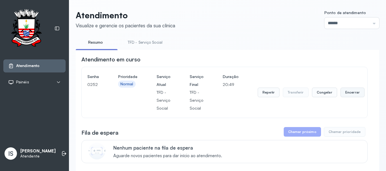
click at [345, 92] on button "Encerrar" at bounding box center [352, 93] width 24 height 10
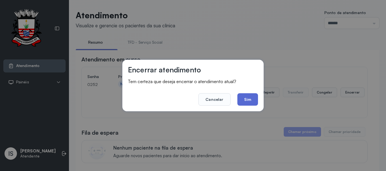
drag, startPoint x: 258, startPoint y: 97, endPoint x: 254, endPoint y: 98, distance: 4.0
click at [256, 98] on div "Encerrar atendimento Tem certeza que deseja encerrar o atendimento atual? Cance…" at bounding box center [192, 86] width 141 height 52
click at [254, 98] on button "Sim" at bounding box center [247, 99] width 21 height 12
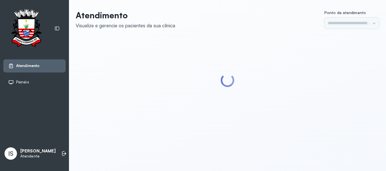
type input "******"
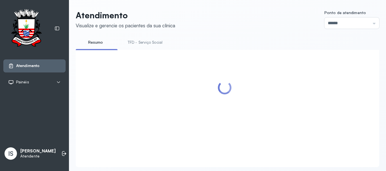
click at [138, 44] on link "TFD - Serviço Social" at bounding box center [145, 42] width 46 height 9
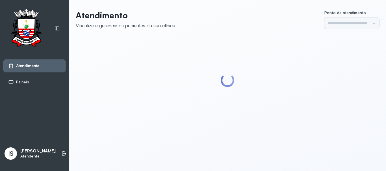
type input "******"
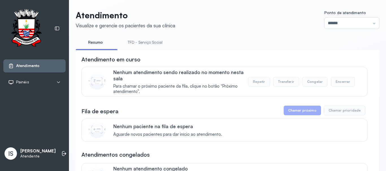
click at [140, 45] on link "TFD - Serviço Social" at bounding box center [145, 42] width 46 height 9
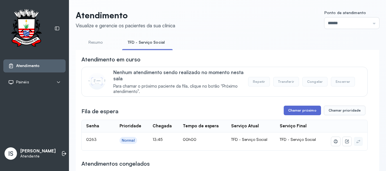
click at [295, 112] on button "Chamar próximo" at bounding box center [301, 111] width 37 height 10
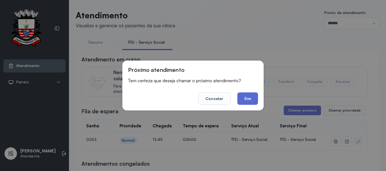
click at [243, 97] on button "Sim" at bounding box center [247, 99] width 21 height 12
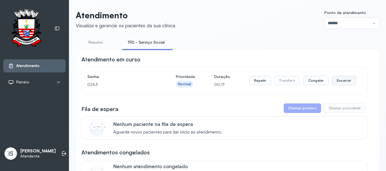
click at [332, 78] on button "Encerrar" at bounding box center [344, 81] width 24 height 10
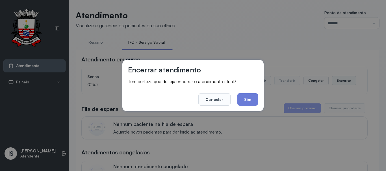
click at [334, 81] on div "Encerrar atendimento Tem certeza que deseja encerrar o atendimento atual? Cance…" at bounding box center [193, 85] width 386 height 171
click at [239, 101] on button "Sim" at bounding box center [247, 99] width 21 height 12
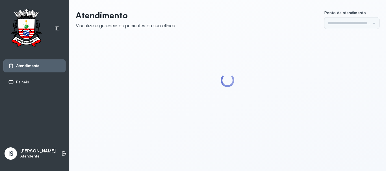
type input "******"
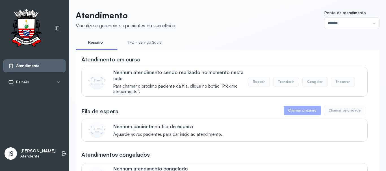
click at [137, 48] on li "TFD - Serviço Social" at bounding box center [146, 44] width 48 height 13
click at [139, 44] on link "TFD - Serviço Social" at bounding box center [145, 42] width 46 height 9
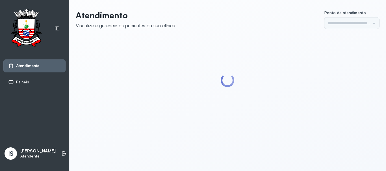
type input "******"
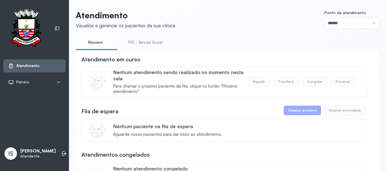
click at [138, 44] on link "TFD - Serviço Social" at bounding box center [145, 42] width 46 height 9
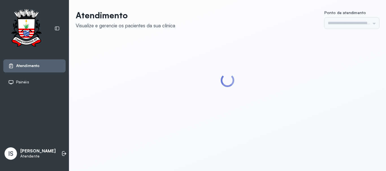
type input "******"
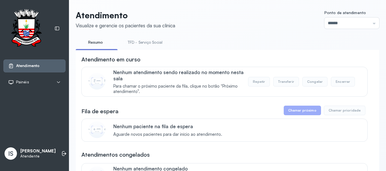
click at [141, 41] on link "TFD - Serviço Social" at bounding box center [145, 42] width 46 height 9
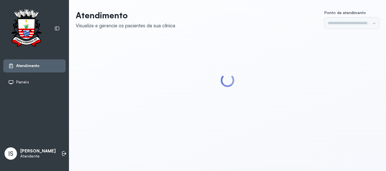
type input "******"
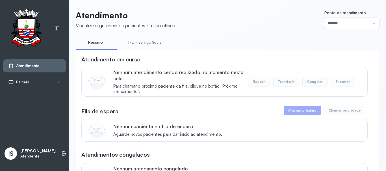
click at [149, 41] on link "TFD - Serviço Social" at bounding box center [145, 42] width 46 height 9
click at [168, 95] on span "Para chamar o próximo paciente da fila, clique no botão “Próximo atendimento”." at bounding box center [180, 89] width 135 height 11
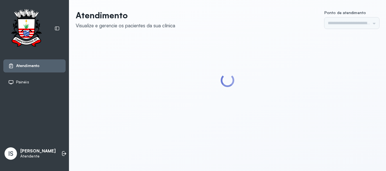
type input "******"
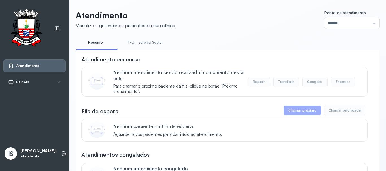
click at [152, 44] on link "TFD - Serviço Social" at bounding box center [145, 42] width 46 height 9
drag, startPoint x: 310, startPoint y: 43, endPoint x: 264, endPoint y: 55, distance: 47.3
click at [308, 44] on ul "Resumo TFD - Serviço Social" at bounding box center [227, 44] width 303 height 13
click at [122, 48] on li "Resumo" at bounding box center [147, 44] width 51 height 13
drag, startPoint x: 145, startPoint y: 40, endPoint x: 133, endPoint y: 43, distance: 12.9
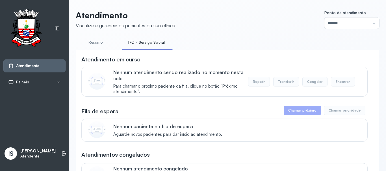
click at [145, 41] on link "TFD - Serviço Social" at bounding box center [146, 42] width 48 height 9
click at [99, 42] on link "Resumo" at bounding box center [96, 42] width 40 height 9
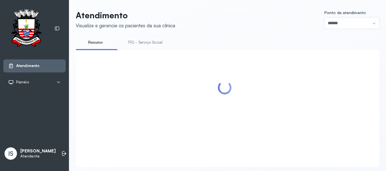
click at [136, 44] on link "TFD - Serviço Social" at bounding box center [145, 42] width 46 height 9
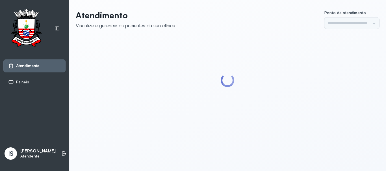
type input "******"
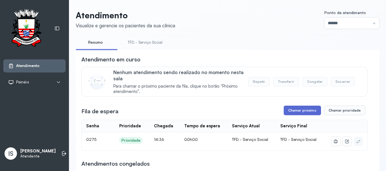
click at [288, 113] on button "Chamar próximo" at bounding box center [301, 111] width 37 height 10
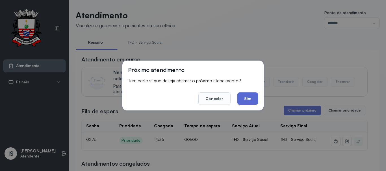
click at [247, 98] on button "Sim" at bounding box center [247, 99] width 21 height 12
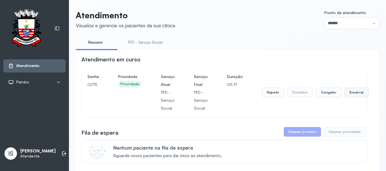
click at [357, 97] on button "Encerrar" at bounding box center [356, 93] width 24 height 10
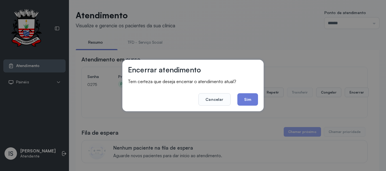
drag, startPoint x: 245, startPoint y: 102, endPoint x: 246, endPoint y: 99, distance: 2.9
click at [245, 100] on button "Sim" at bounding box center [247, 99] width 21 height 12
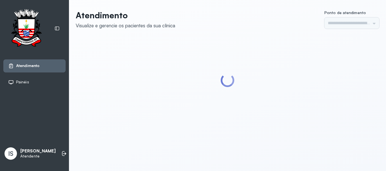
type input "******"
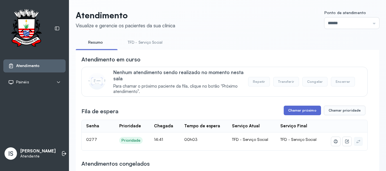
click at [285, 112] on button "Chamar próximo" at bounding box center [301, 111] width 37 height 10
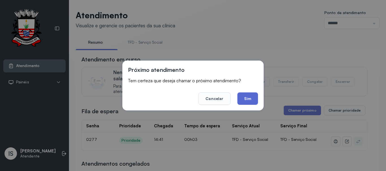
click at [240, 100] on button "Sim" at bounding box center [247, 99] width 21 height 12
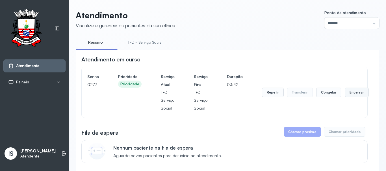
click at [344, 93] on button "Encerrar" at bounding box center [356, 93] width 24 height 10
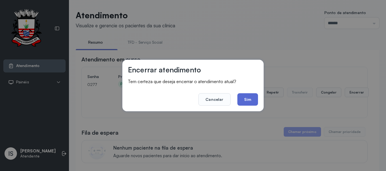
click at [250, 100] on button "Sim" at bounding box center [247, 99] width 21 height 12
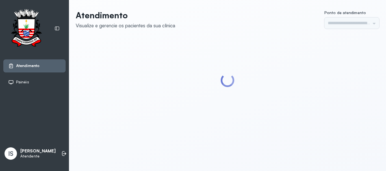
type input "******"
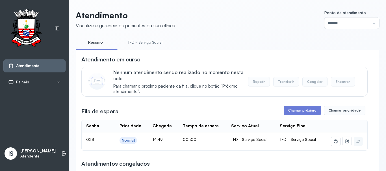
click at [139, 44] on link "TFD - Serviço Social" at bounding box center [145, 42] width 46 height 9
click at [286, 112] on button "Chamar próximo" at bounding box center [301, 111] width 37 height 10
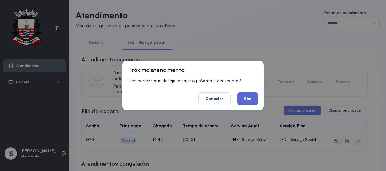
click at [243, 98] on button "Sim" at bounding box center [247, 99] width 21 height 12
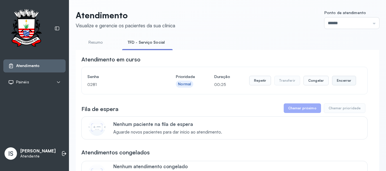
click at [338, 81] on button "Encerrar" at bounding box center [344, 81] width 24 height 10
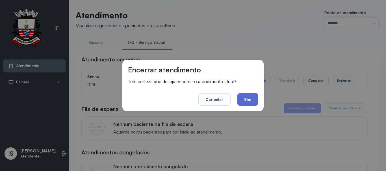
click at [249, 104] on button "Sim" at bounding box center [247, 99] width 21 height 12
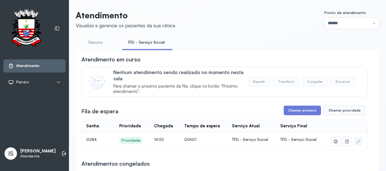
click at [294, 113] on button "Chamar próximo" at bounding box center [301, 111] width 37 height 10
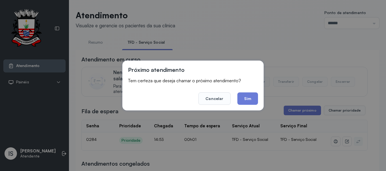
click at [245, 101] on button "Sim" at bounding box center [247, 99] width 21 height 12
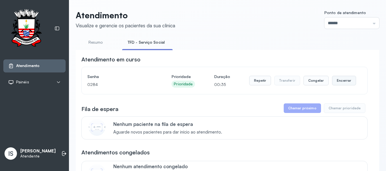
click at [342, 84] on button "Encerrar" at bounding box center [344, 81] width 24 height 10
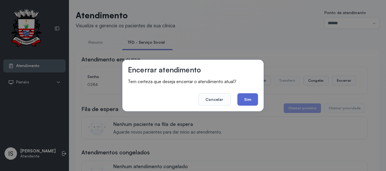
click at [250, 102] on button "Sim" at bounding box center [247, 99] width 21 height 12
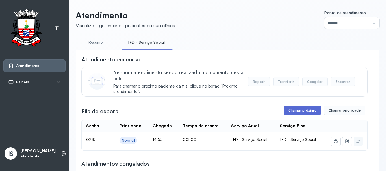
click at [290, 108] on button "Chamar próximo" at bounding box center [301, 111] width 37 height 10
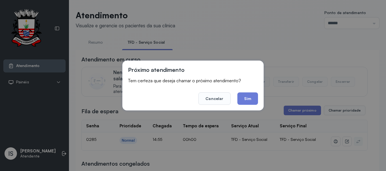
click at [246, 99] on button "Sim" at bounding box center [247, 99] width 21 height 12
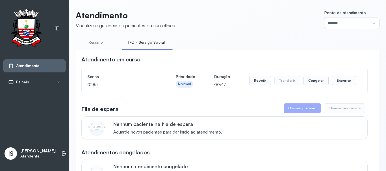
click at [258, 76] on div "Repetir Transferir Congelar Encerrar" at bounding box center [302, 81] width 107 height 16
click at [253, 84] on button "Repetir" at bounding box center [260, 81] width 22 height 10
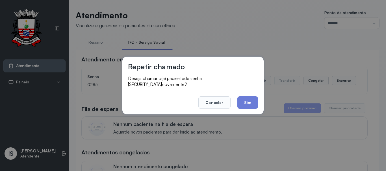
drag, startPoint x: 250, startPoint y: 100, endPoint x: 249, endPoint y: 88, distance: 11.9
click at [250, 97] on button "Sim" at bounding box center [247, 103] width 21 height 12
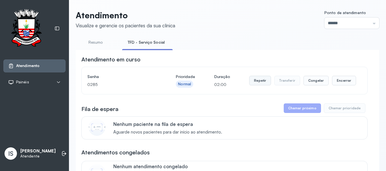
click at [256, 79] on button "Repetir" at bounding box center [260, 81] width 22 height 10
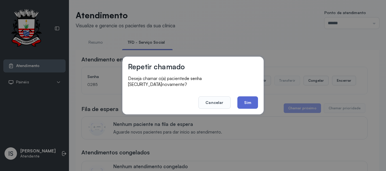
click at [245, 97] on button "Sim" at bounding box center [247, 103] width 21 height 12
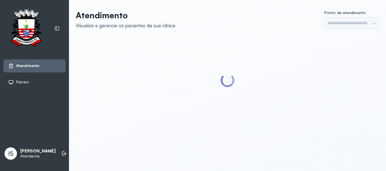
type input "******"
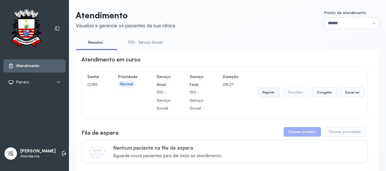
click at [275, 96] on button "Repetir" at bounding box center [268, 93] width 22 height 10
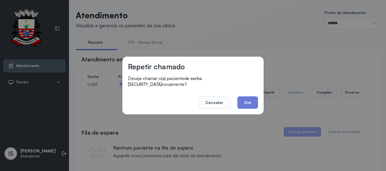
click at [244, 103] on button "Sim" at bounding box center [247, 103] width 21 height 12
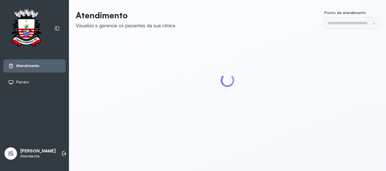
type input "******"
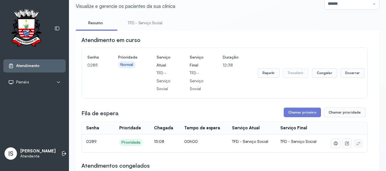
scroll to position [28, 0]
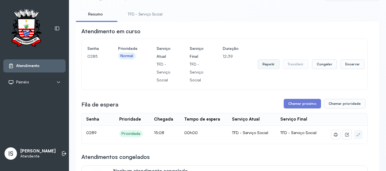
click at [265, 67] on button "Repetir" at bounding box center [268, 65] width 22 height 10
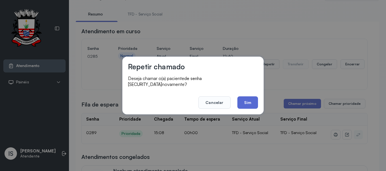
click at [248, 99] on button "Sim" at bounding box center [247, 103] width 21 height 12
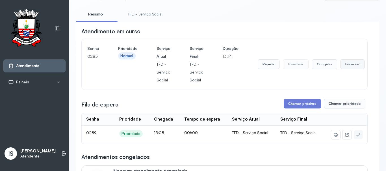
click at [343, 62] on button "Encerrar" at bounding box center [352, 65] width 24 height 10
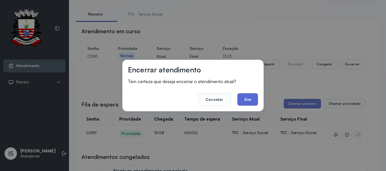
click at [252, 99] on button "Sim" at bounding box center [247, 99] width 21 height 12
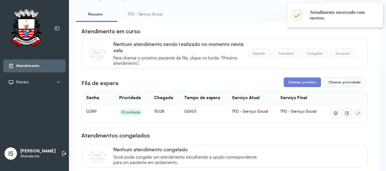
click at [298, 85] on button "Chamar próximo" at bounding box center [301, 83] width 37 height 10
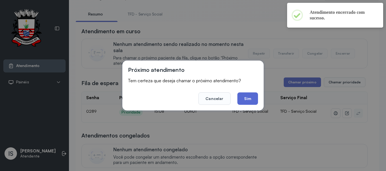
click at [247, 101] on button "Sim" at bounding box center [247, 99] width 21 height 12
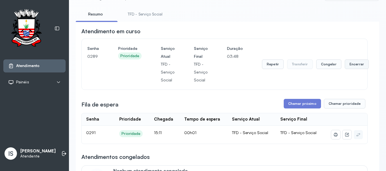
drag, startPoint x: 349, startPoint y: 73, endPoint x: 349, endPoint y: 67, distance: 6.0
click at [348, 71] on div "Repetir Transferir Congelar Encerrar" at bounding box center [315, 65] width 107 height 40
click at [349, 67] on button "Encerrar" at bounding box center [356, 65] width 24 height 10
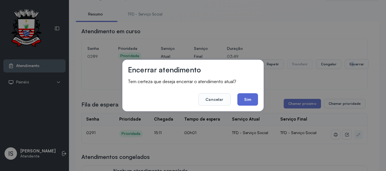
click at [248, 96] on button "Sim" at bounding box center [247, 99] width 21 height 12
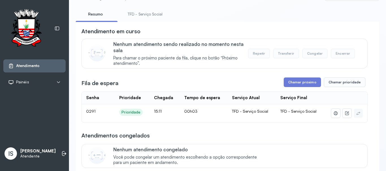
click at [138, 11] on link "TFD - Serviço Social" at bounding box center [145, 14] width 46 height 9
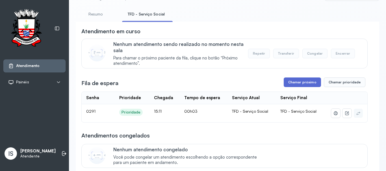
click at [283, 84] on button "Chamar próximo" at bounding box center [301, 83] width 37 height 10
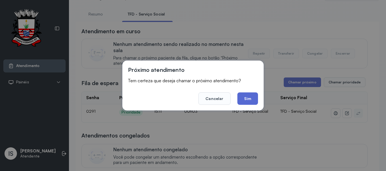
click at [247, 100] on button "Sim" at bounding box center [247, 99] width 21 height 12
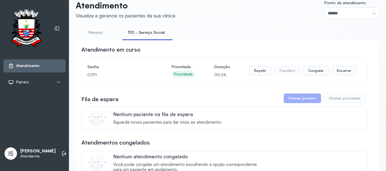
scroll to position [0, 0]
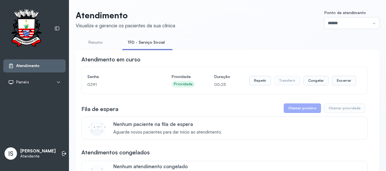
click at [333, 87] on div "Repetir Transferir Congelar Encerrar" at bounding box center [302, 81] width 107 height 16
click at [335, 86] on button "Encerrar" at bounding box center [344, 81] width 24 height 10
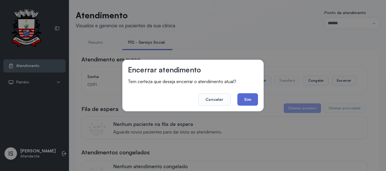
click at [244, 99] on button "Sim" at bounding box center [247, 99] width 21 height 12
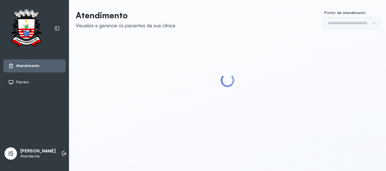
type input "******"
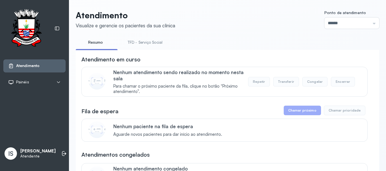
click at [147, 42] on link "TFD - Serviço Social" at bounding box center [145, 42] width 46 height 9
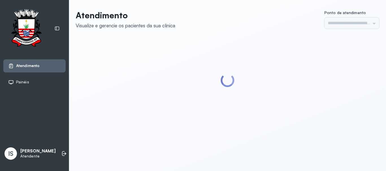
type input "******"
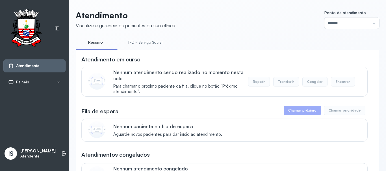
click at [145, 49] on li "TFD - Serviço Social" at bounding box center [146, 44] width 48 height 13
click at [145, 43] on link "TFD - Serviço Social" at bounding box center [145, 42] width 46 height 9
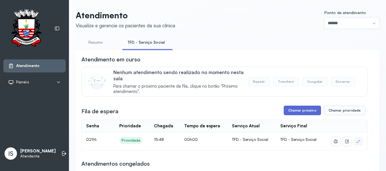
click at [291, 110] on button "Chamar próximo" at bounding box center [301, 111] width 37 height 10
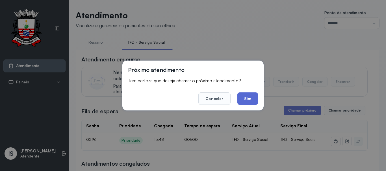
click at [247, 99] on button "Sim" at bounding box center [247, 99] width 21 height 12
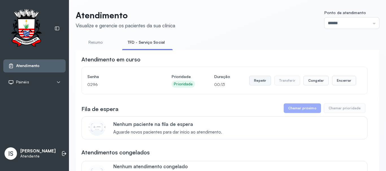
click at [259, 85] on button "Repetir" at bounding box center [260, 81] width 22 height 10
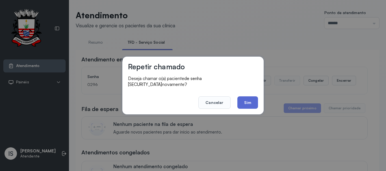
click at [246, 100] on button "Sim" at bounding box center [247, 103] width 21 height 12
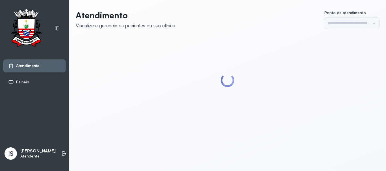
type input "******"
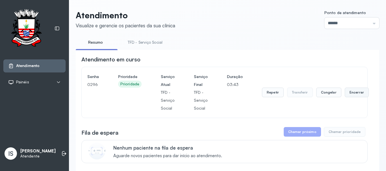
click at [356, 95] on button "Encerrar" at bounding box center [356, 93] width 24 height 10
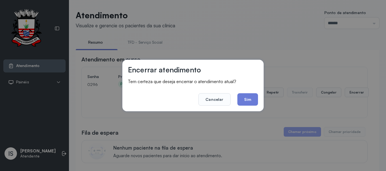
drag, startPoint x: 250, startPoint y: 101, endPoint x: 253, endPoint y: 87, distance: 14.0
click at [252, 89] on footer "Cancelar Sim" at bounding box center [193, 96] width 130 height 20
click at [249, 102] on button "Sim" at bounding box center [247, 99] width 21 height 12
